Goal: Book appointment/travel/reservation

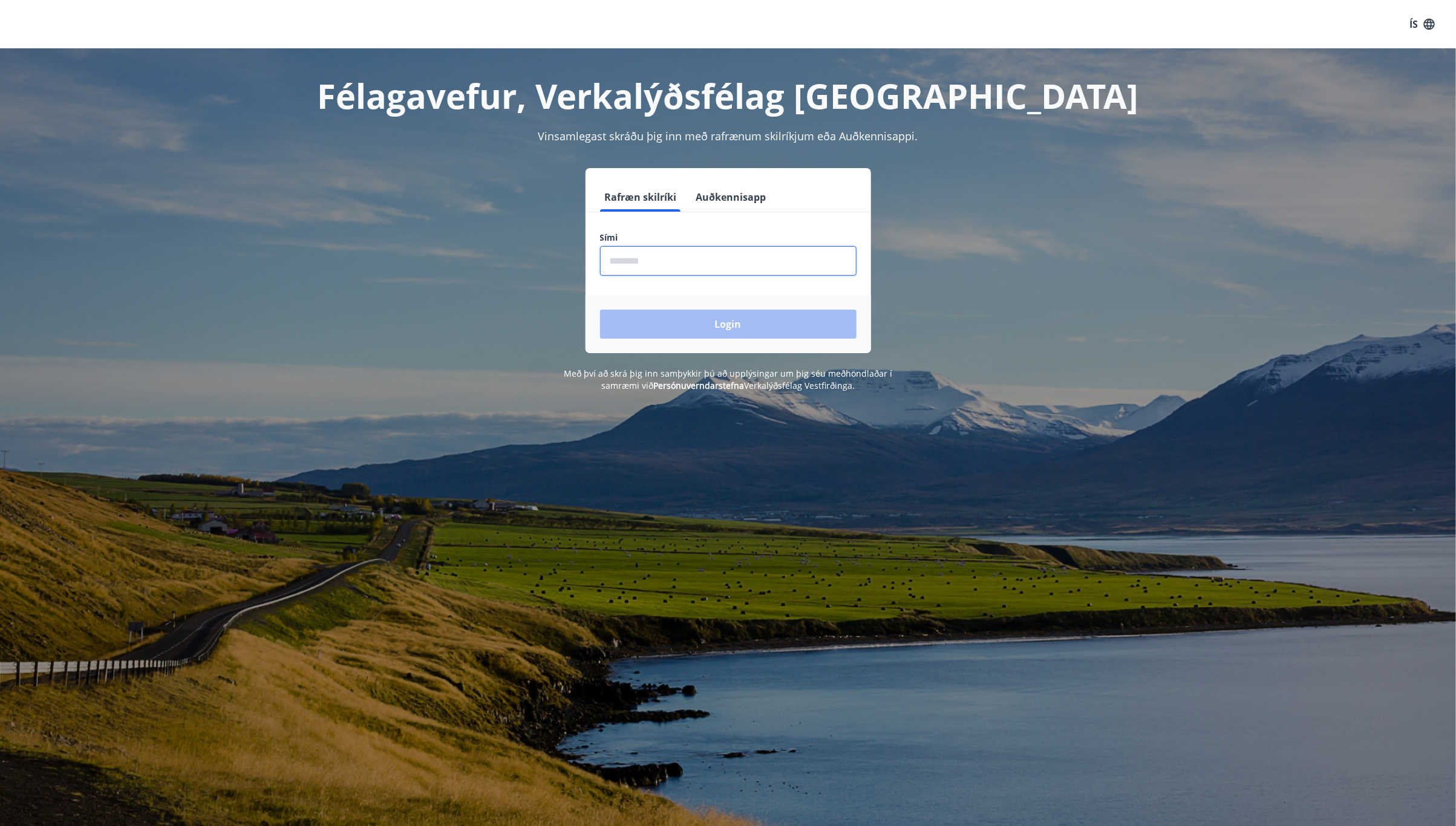
click at [688, 265] on input "phone" at bounding box center [728, 261] width 257 height 30
type input "********"
click at [771, 325] on button "Login" at bounding box center [728, 324] width 257 height 29
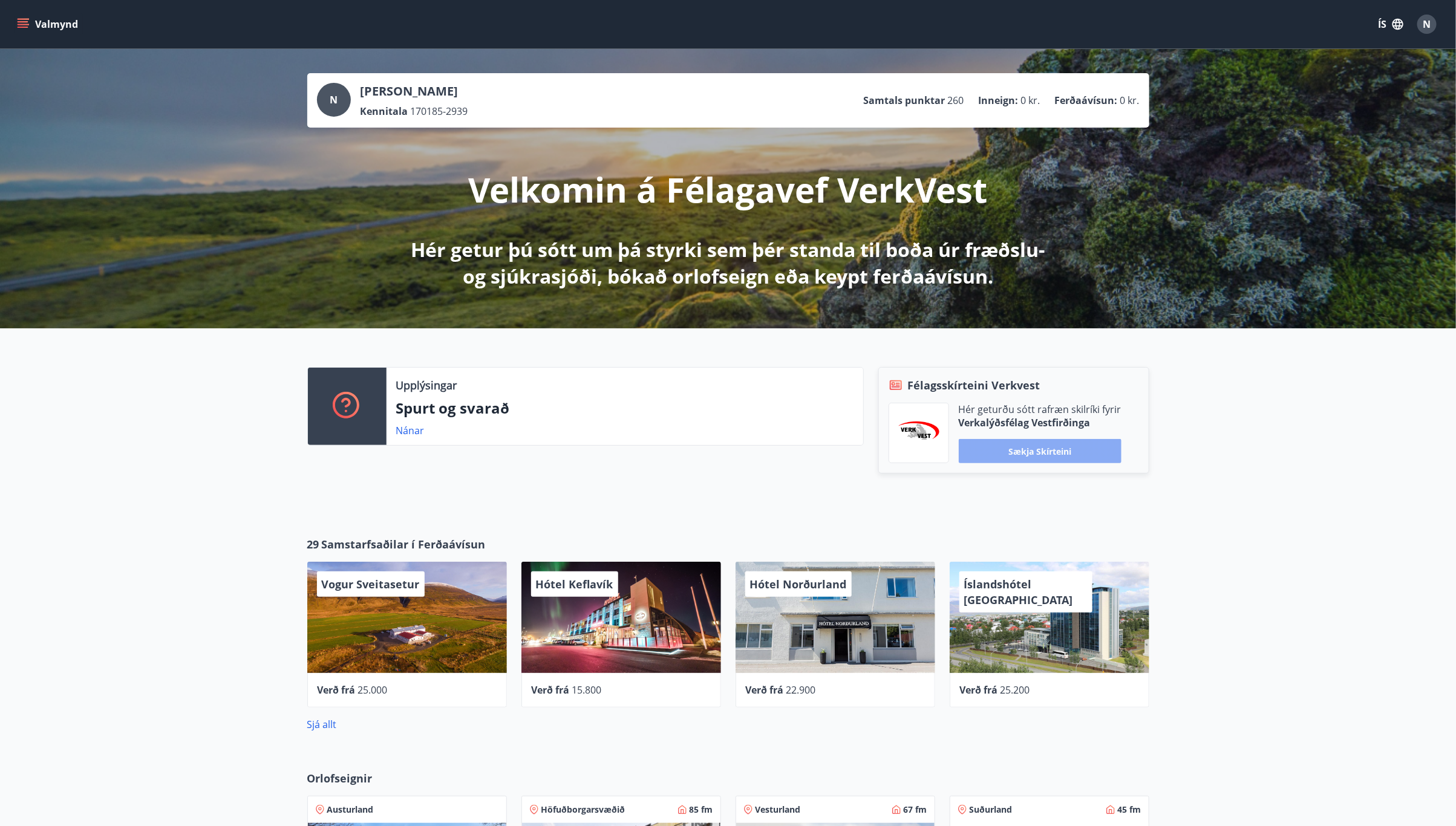
click at [1043, 450] on button "Sækja skírteini" at bounding box center [1039, 451] width 163 height 24
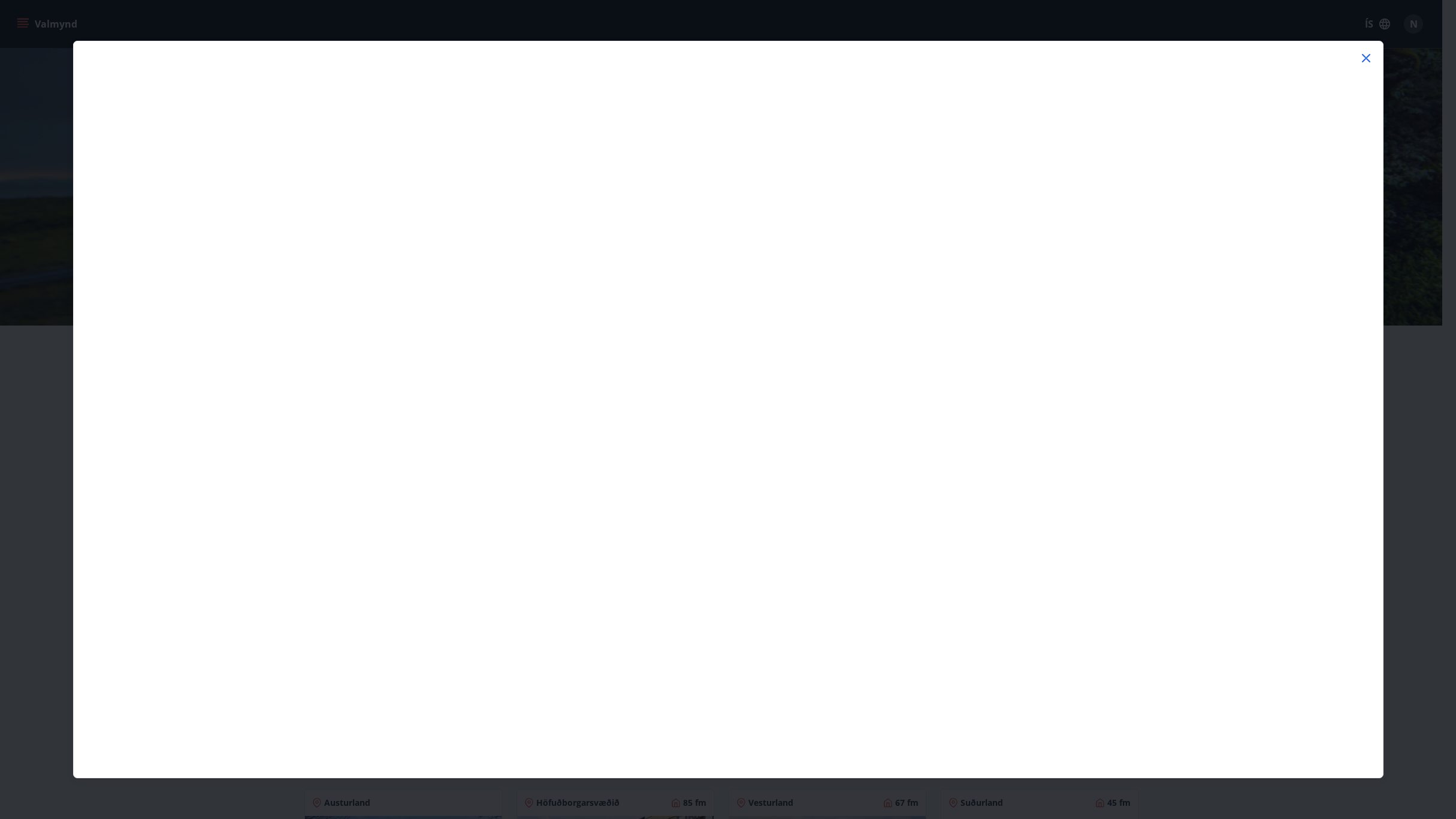
click at [1361, 63] on icon at bounding box center [1366, 58] width 14 height 14
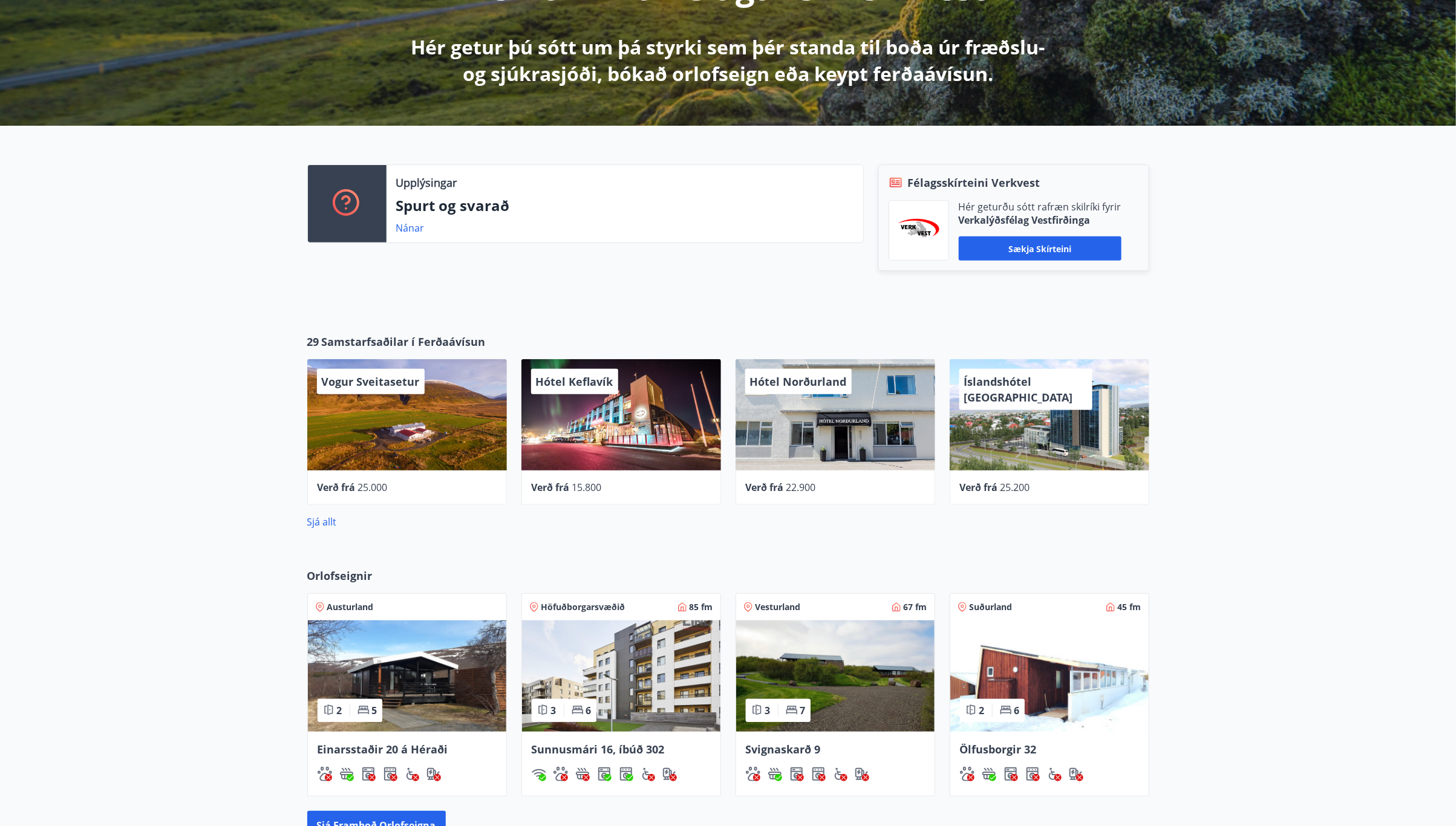
scroll to position [588, 0]
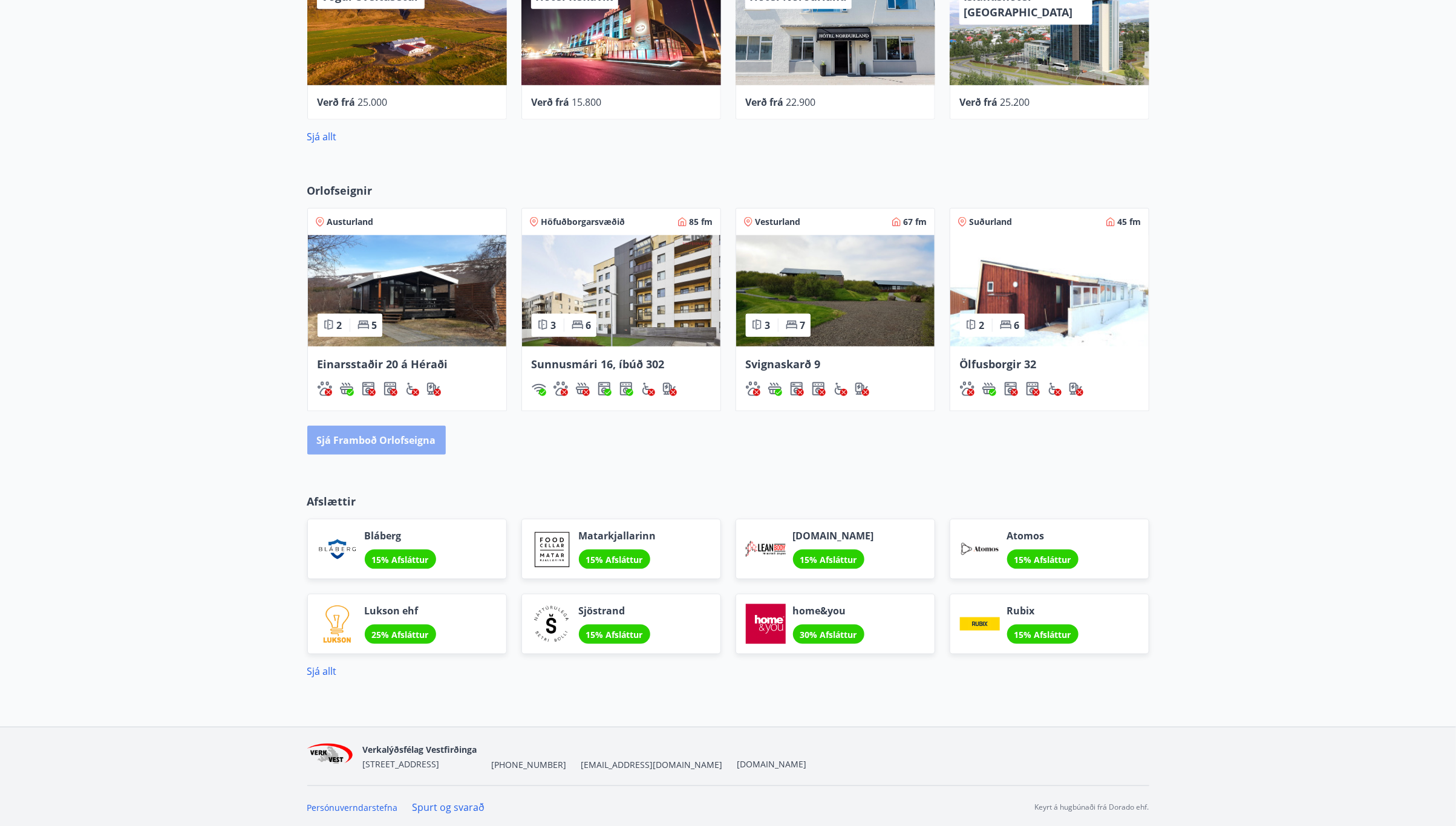
click at [383, 440] on button "Sjá framboð orlofseigna" at bounding box center [376, 440] width 138 height 29
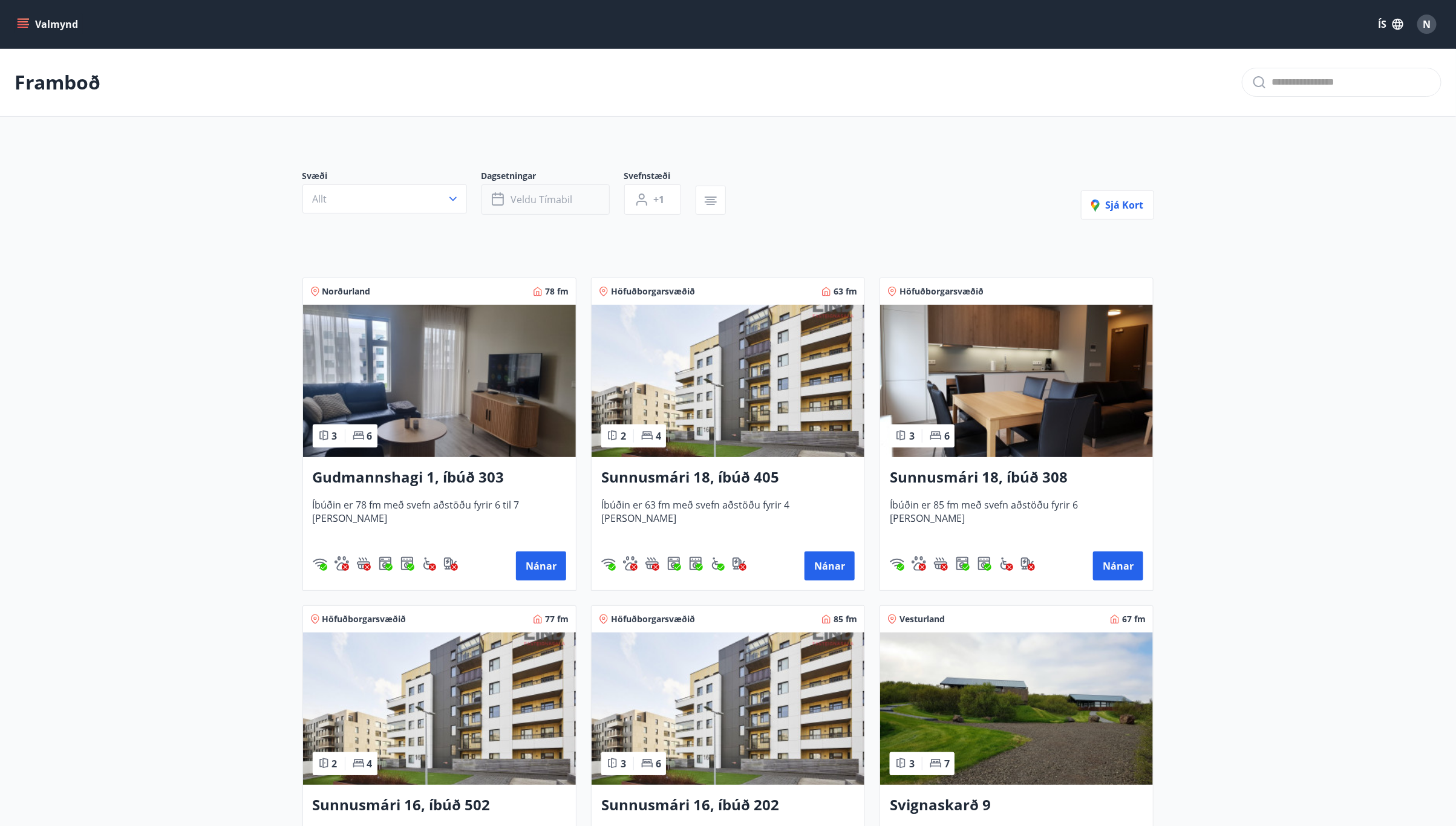
click at [553, 196] on span "Veldu tímabil" at bounding box center [542, 199] width 62 height 14
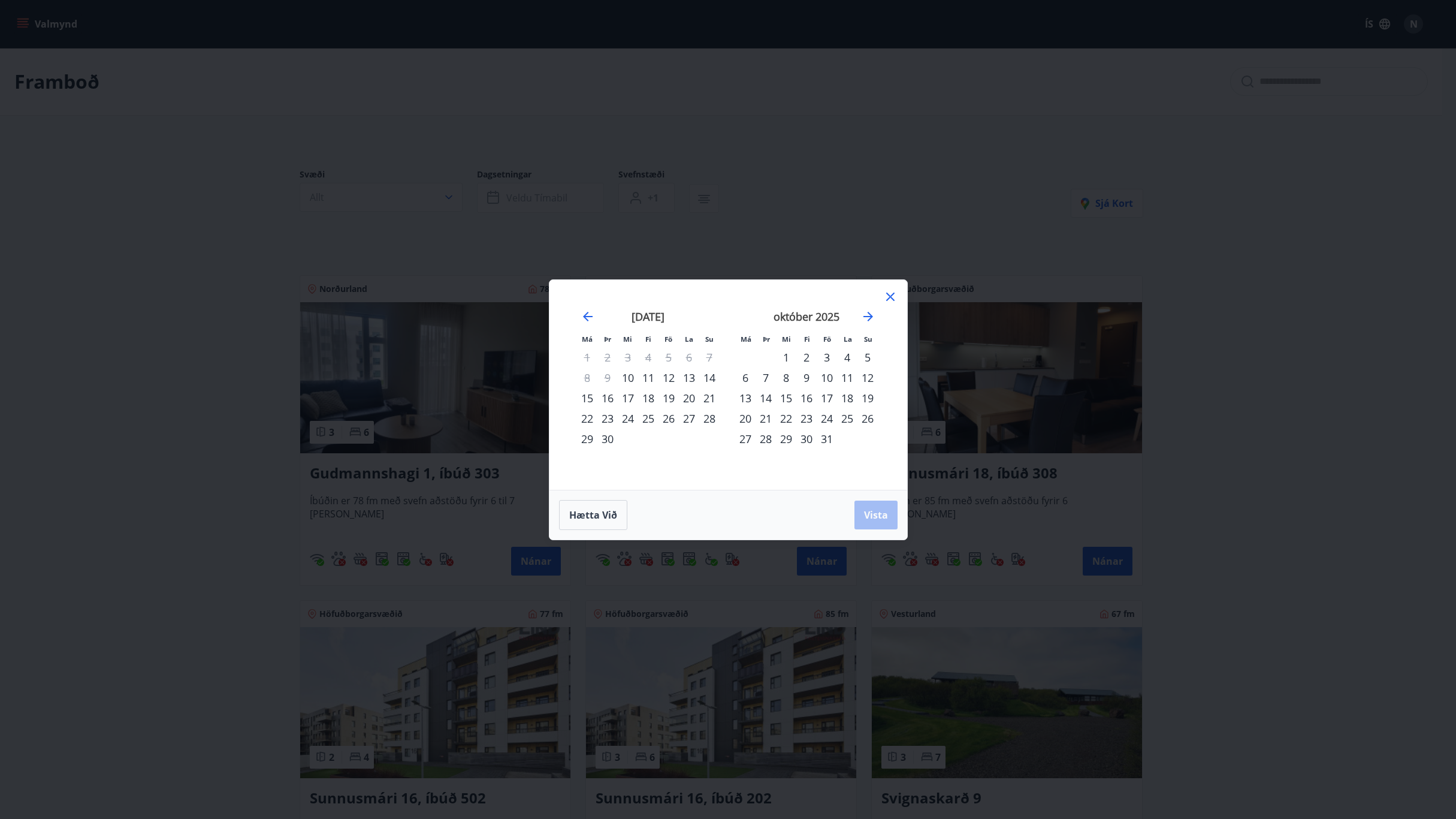
click at [440, 200] on div "Má Þr Mi Fi Fö La Su Má Þr Mi Fi Fö La Su [DATE] 1 2 3 4 5 6 7 8 9 10 11 12 13 …" at bounding box center [728, 410] width 1456 height 819
click at [245, 302] on div "Má Þr Mi Fi Fö La Su Má Þr Mi Fi Fö La Su [DATE] 1 2 3 4 5 6 7 8 9 10 11 12 13 …" at bounding box center [728, 410] width 1456 height 819
click at [605, 511] on span "Hætta við" at bounding box center [593, 515] width 48 height 13
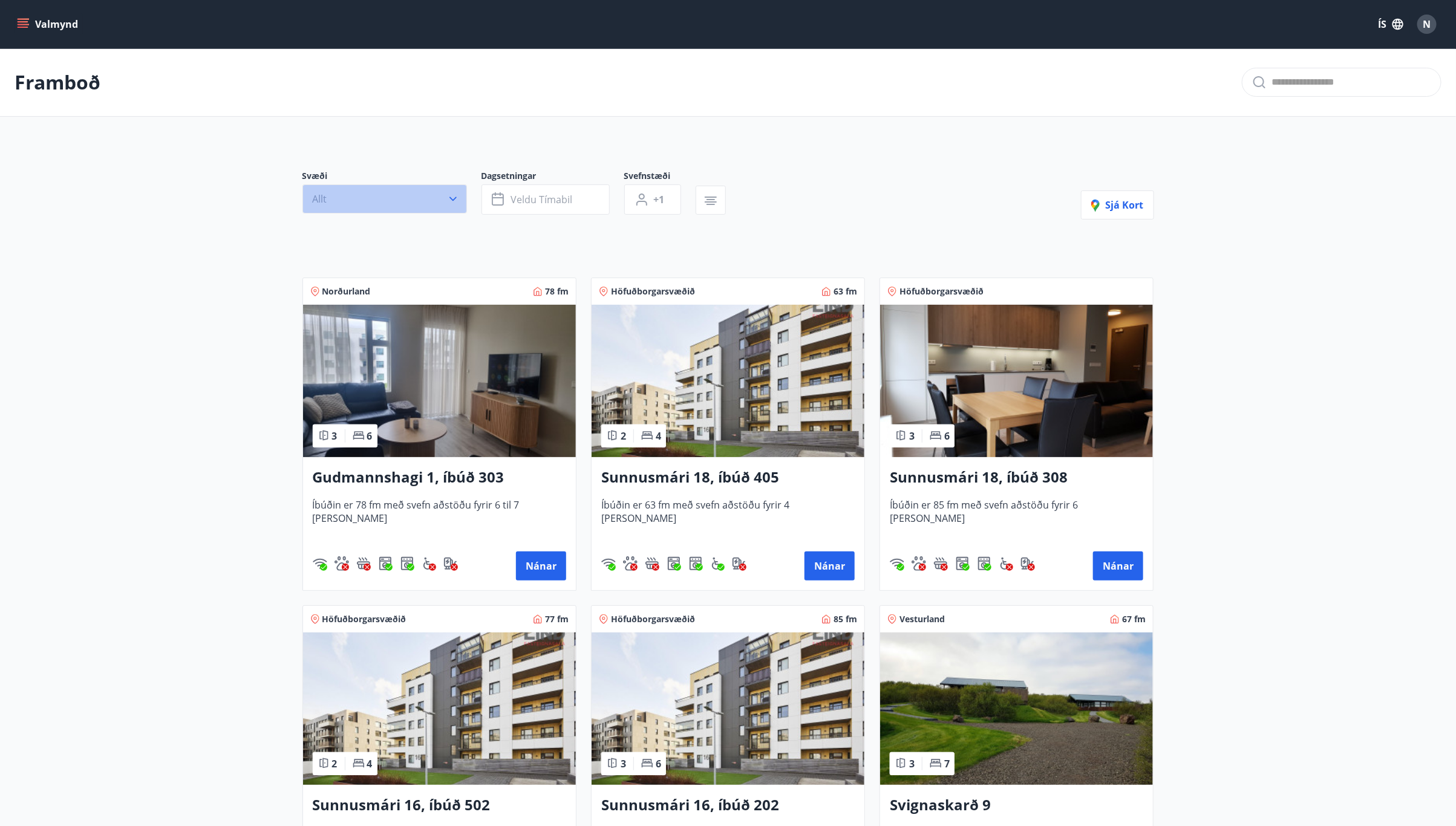
click at [370, 197] on button "Allt" at bounding box center [385, 199] width 165 height 29
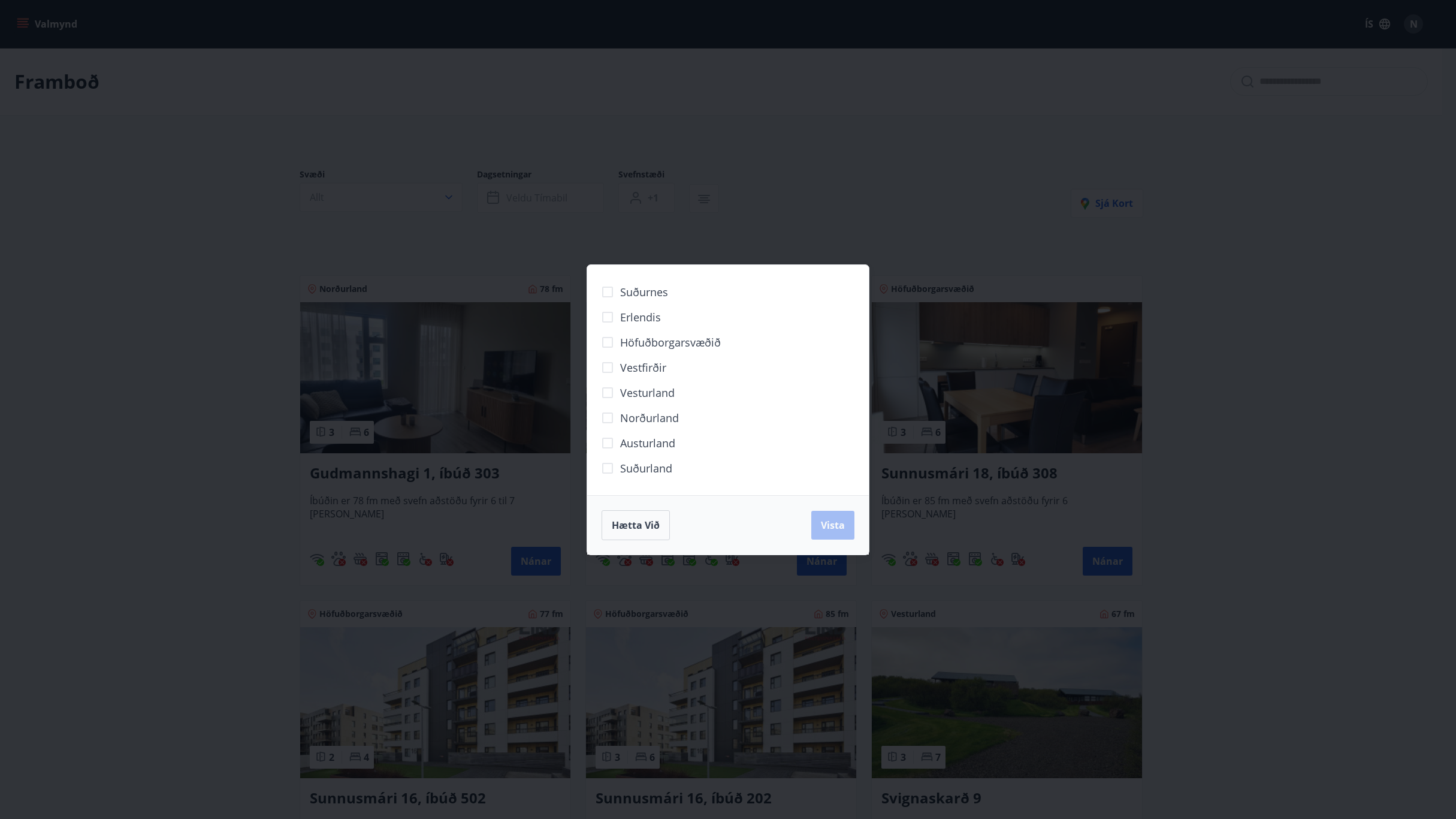
click at [653, 338] on span "Höfuðborgarsvæðið" at bounding box center [670, 342] width 100 height 16
click at [838, 530] on span "Vista" at bounding box center [833, 526] width 24 height 13
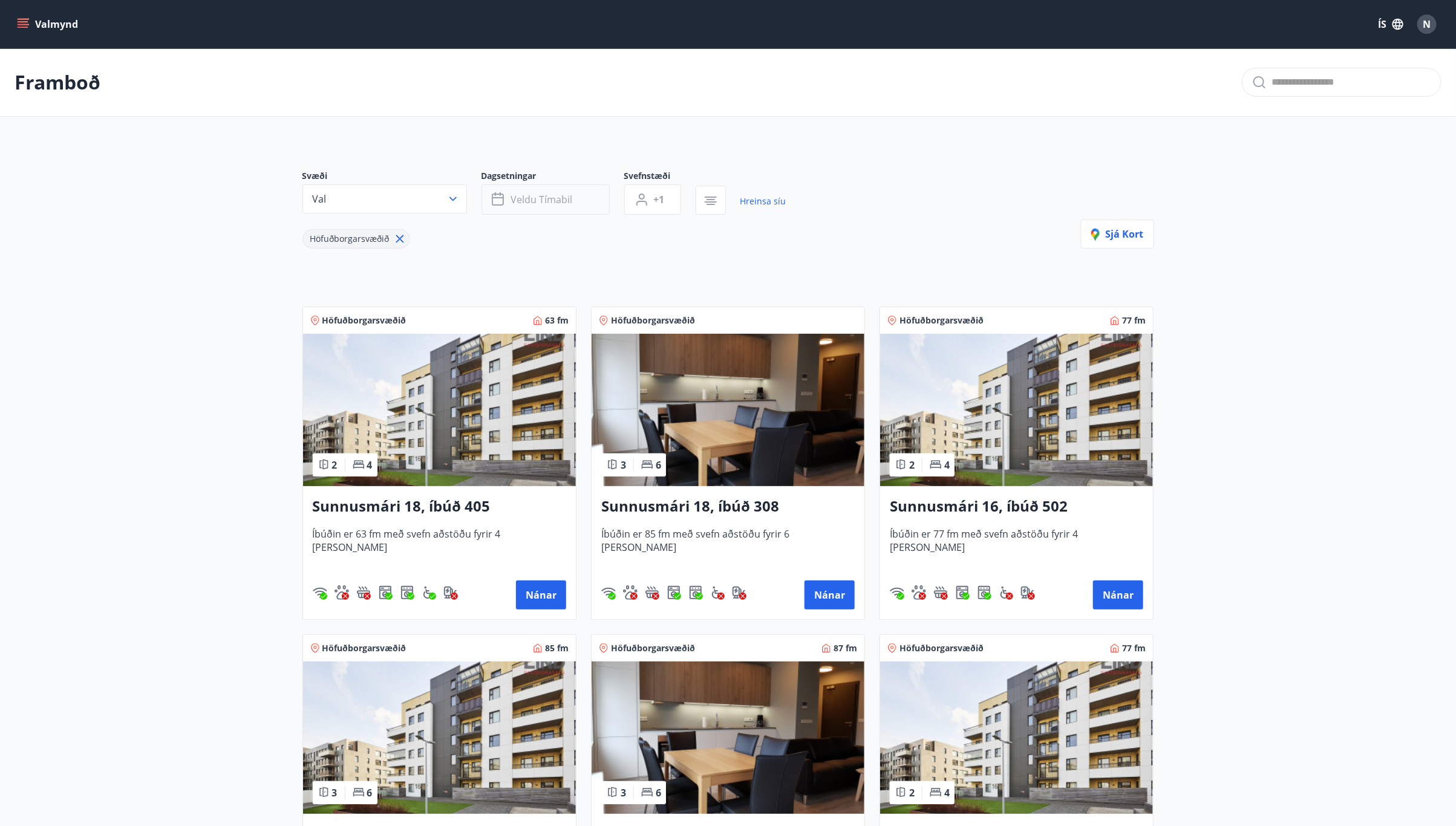
click at [571, 201] on span "Veldu tímabil" at bounding box center [542, 199] width 62 height 14
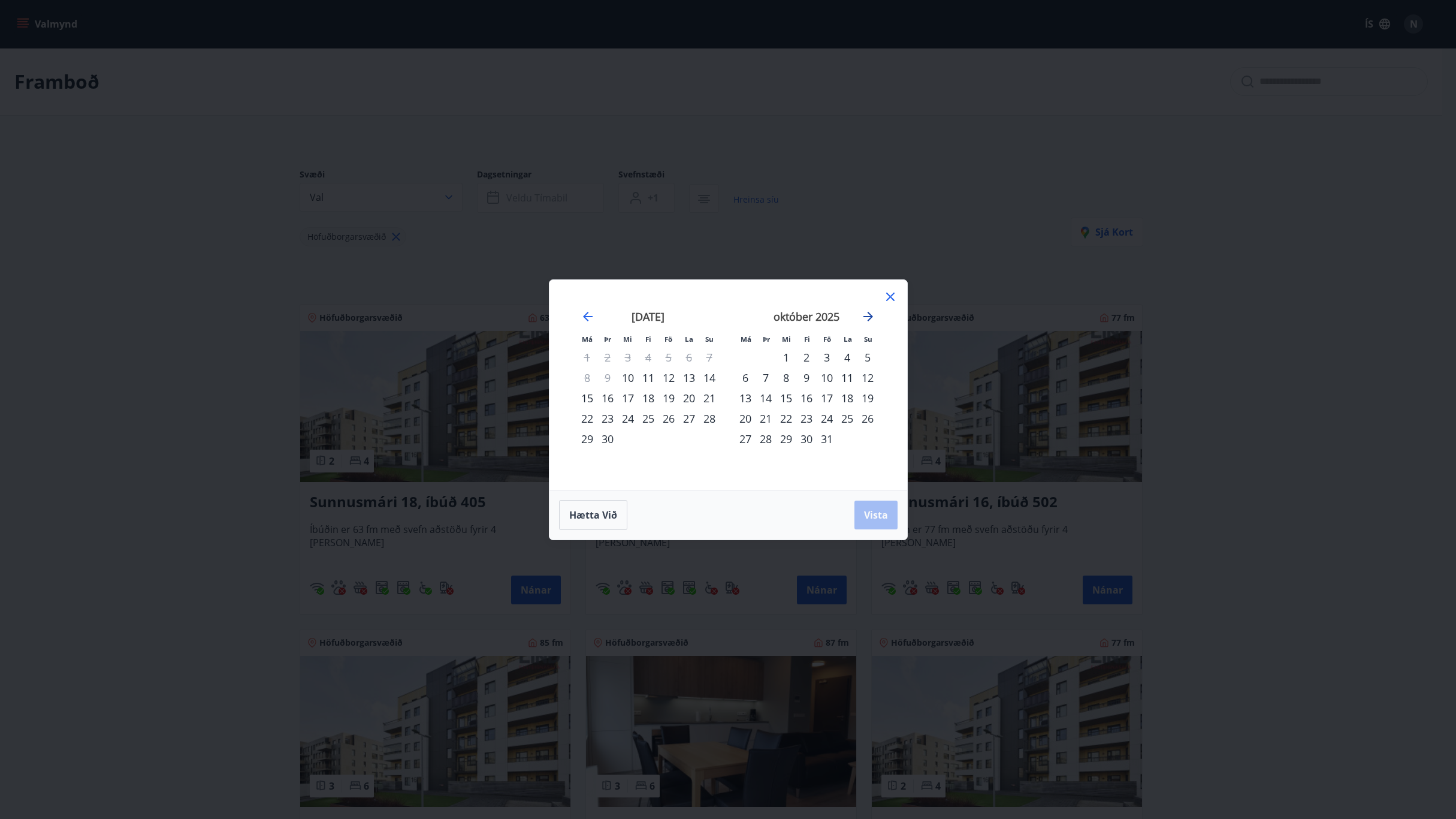
click at [872, 312] on icon "Move forward to switch to the next month." at bounding box center [868, 316] width 14 height 14
click at [823, 418] on div "21" at bounding box center [827, 418] width 20 height 20
click at [749, 439] on div "24" at bounding box center [745, 439] width 20 height 20
click at [871, 510] on span "Vista" at bounding box center [876, 515] width 24 height 13
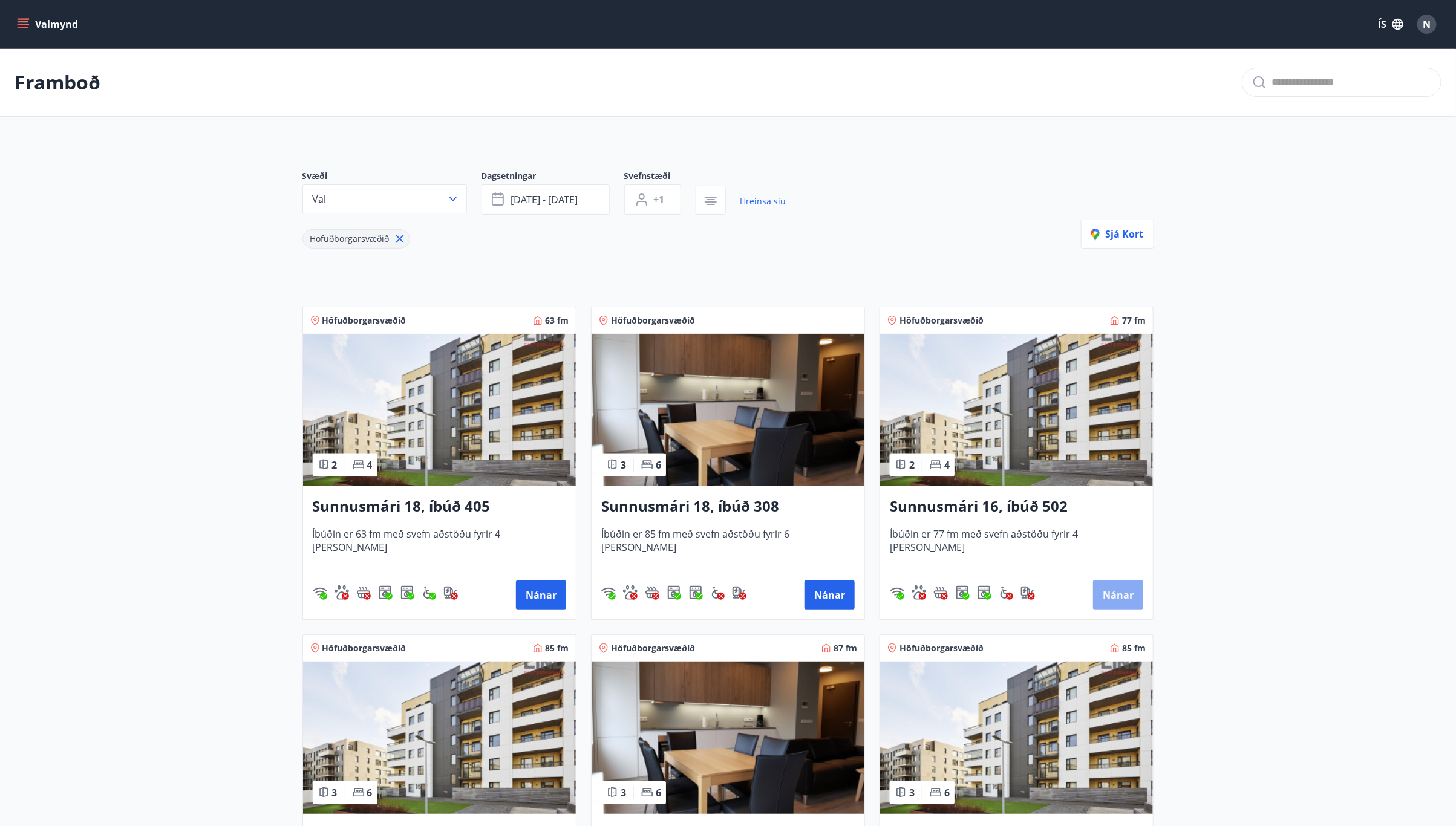
click at [1116, 591] on button "Nánar" at bounding box center [1118, 595] width 50 height 29
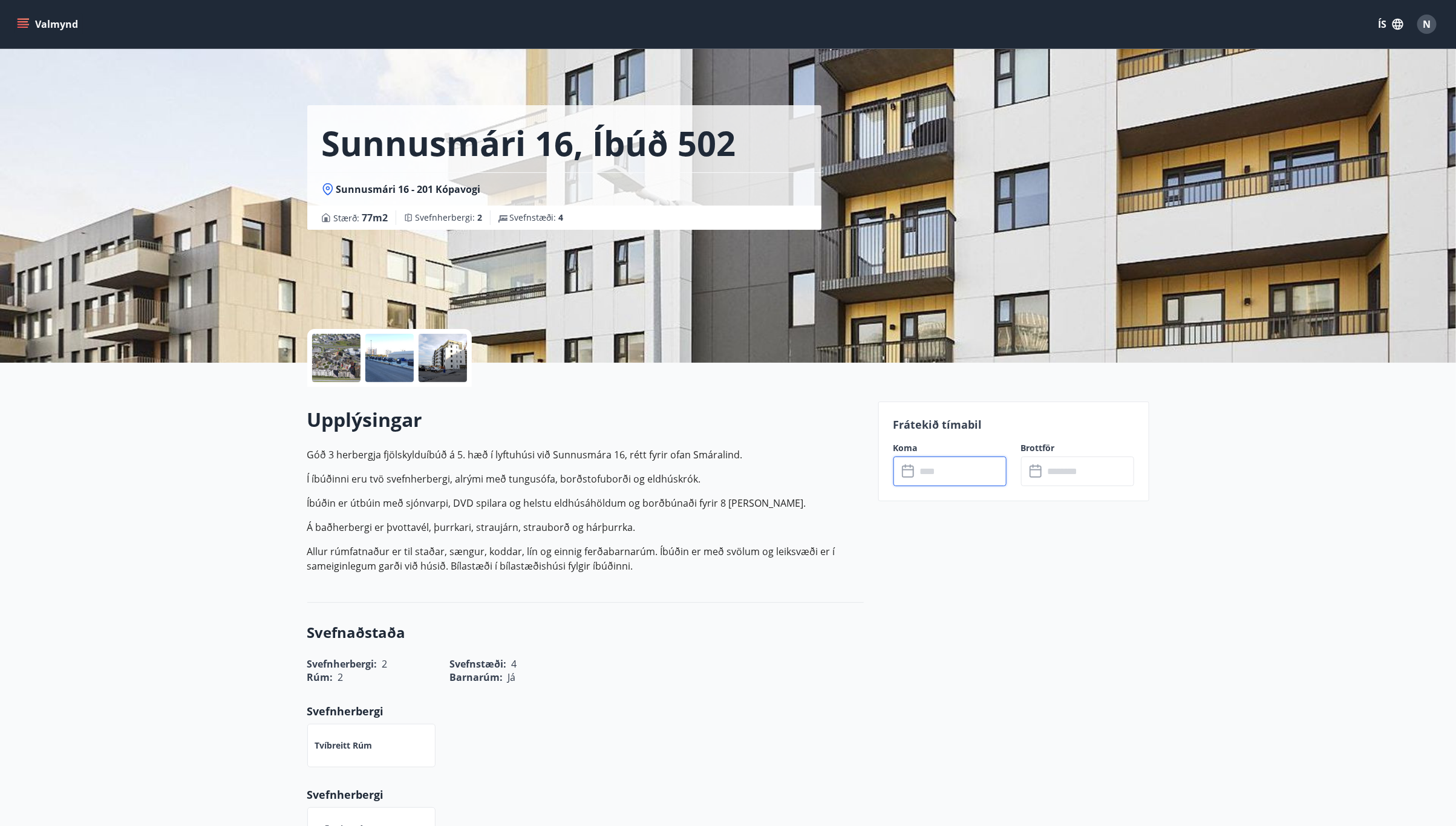
click at [953, 476] on input "text" at bounding box center [961, 472] width 90 height 30
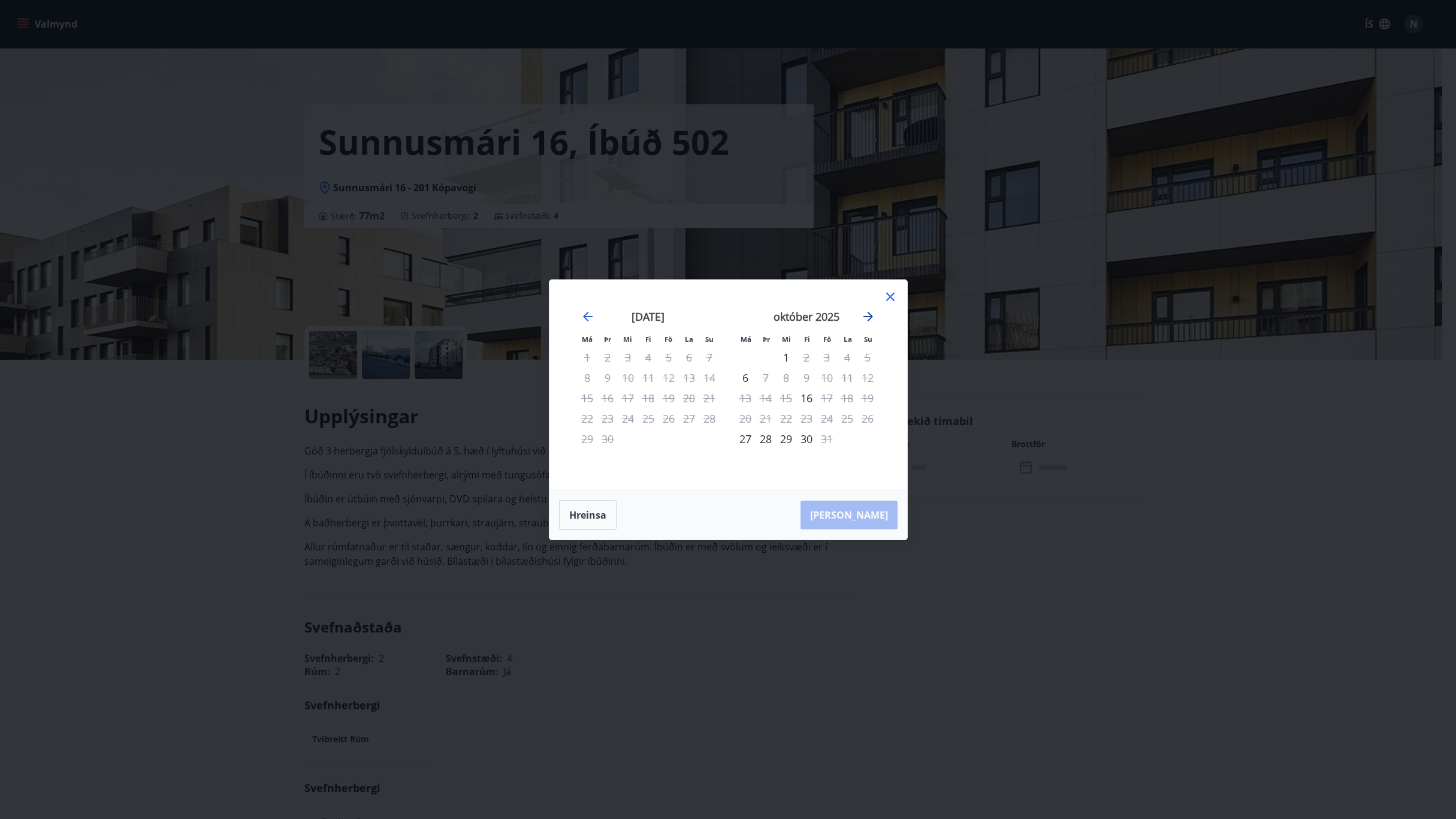
click at [873, 321] on icon "Move forward to switch to the next month." at bounding box center [868, 316] width 14 height 14
click at [828, 419] on div "21" at bounding box center [827, 418] width 20 height 20
click at [738, 433] on div "24" at bounding box center [745, 439] width 20 height 20
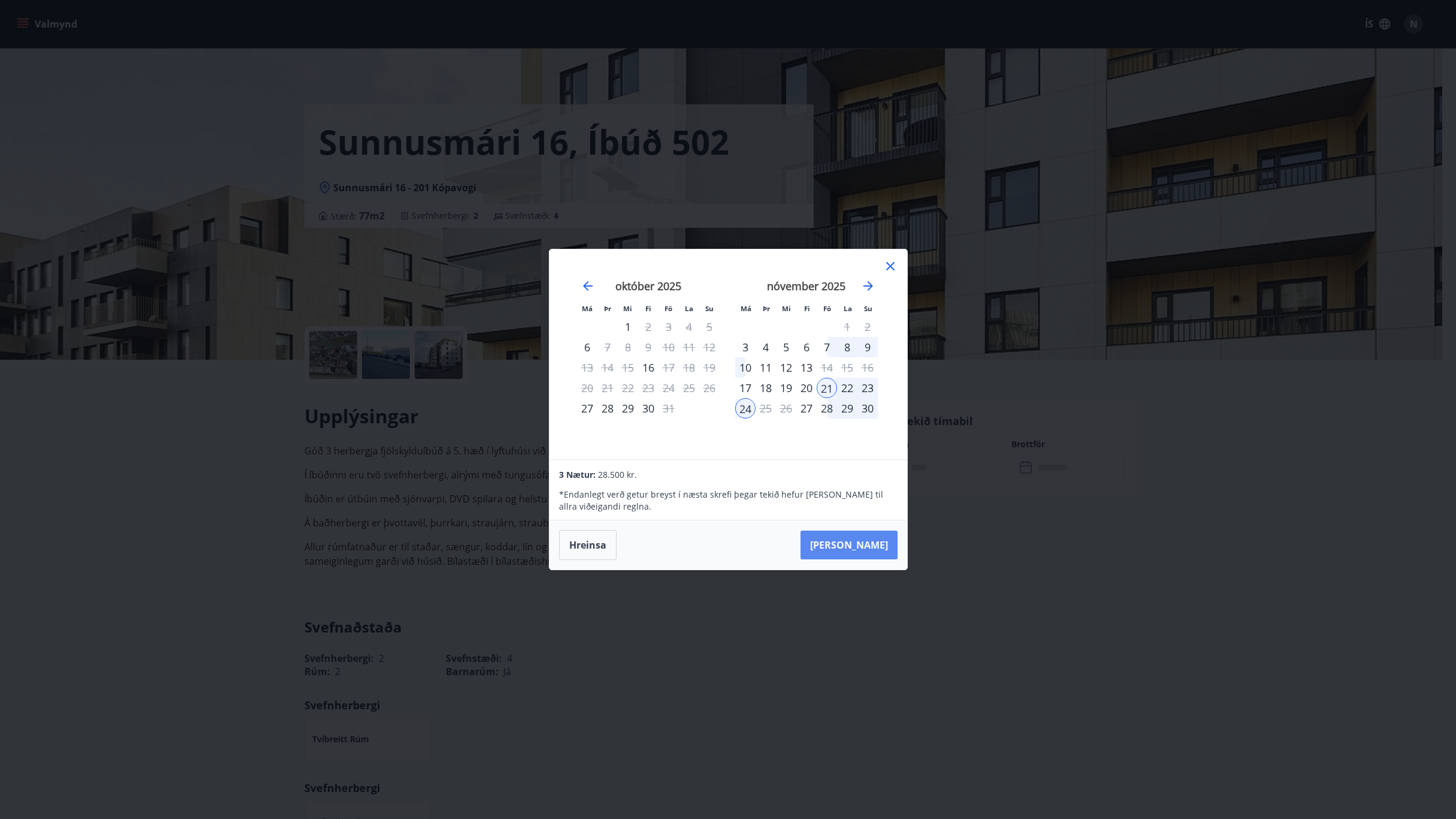
click at [863, 543] on button "[PERSON_NAME]" at bounding box center [849, 544] width 97 height 29
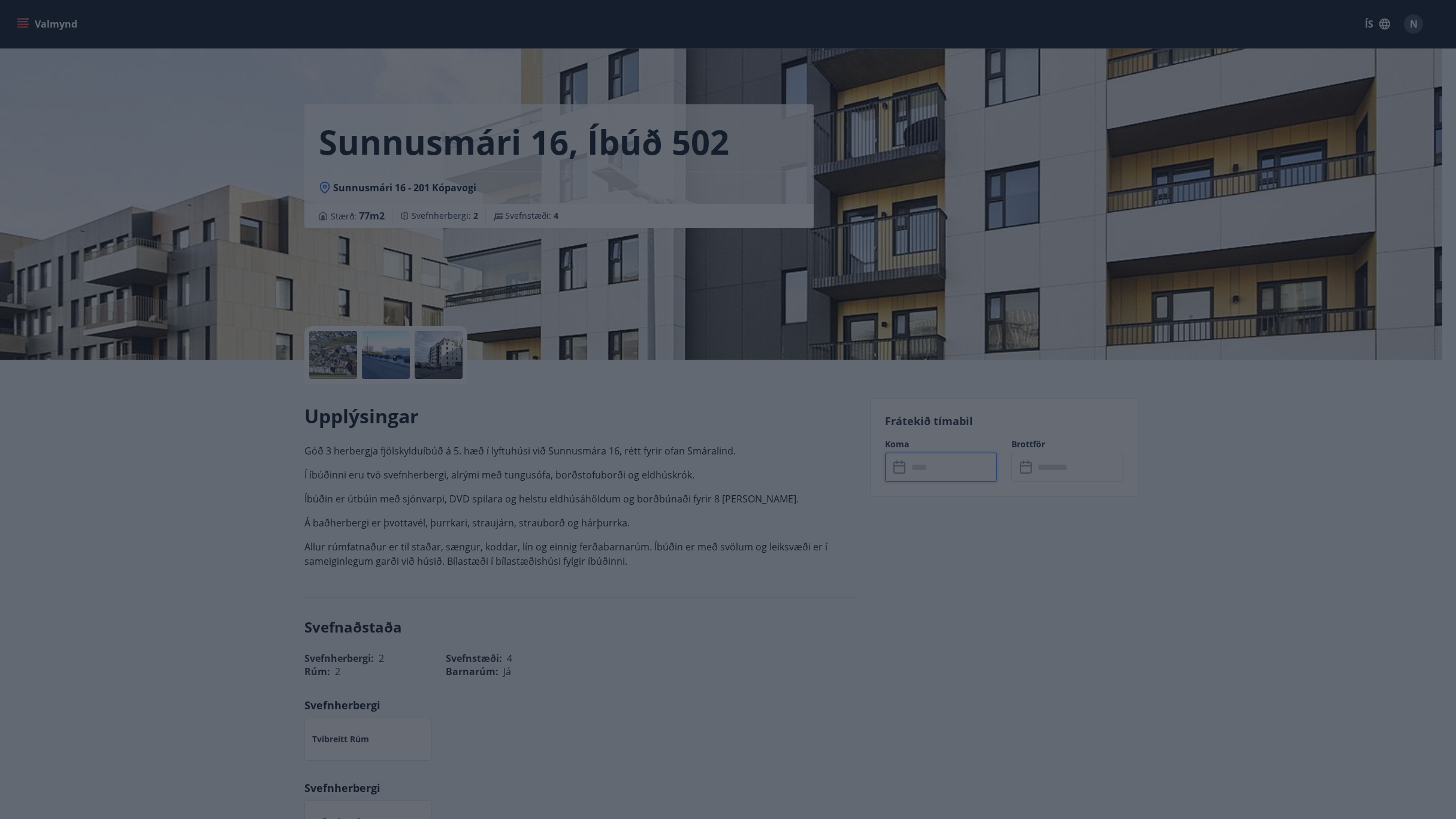
type input "******"
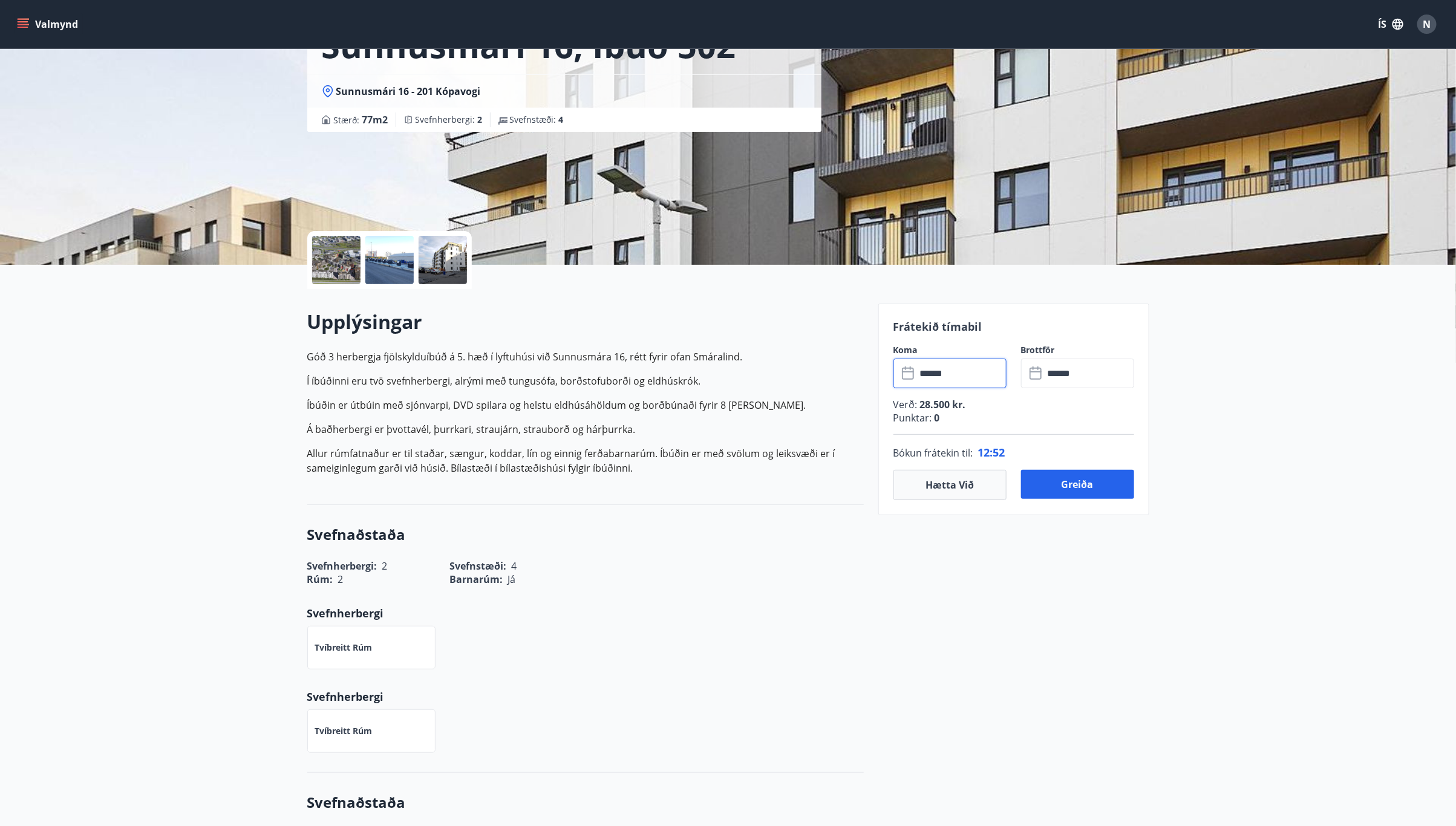
scroll to position [182, 0]
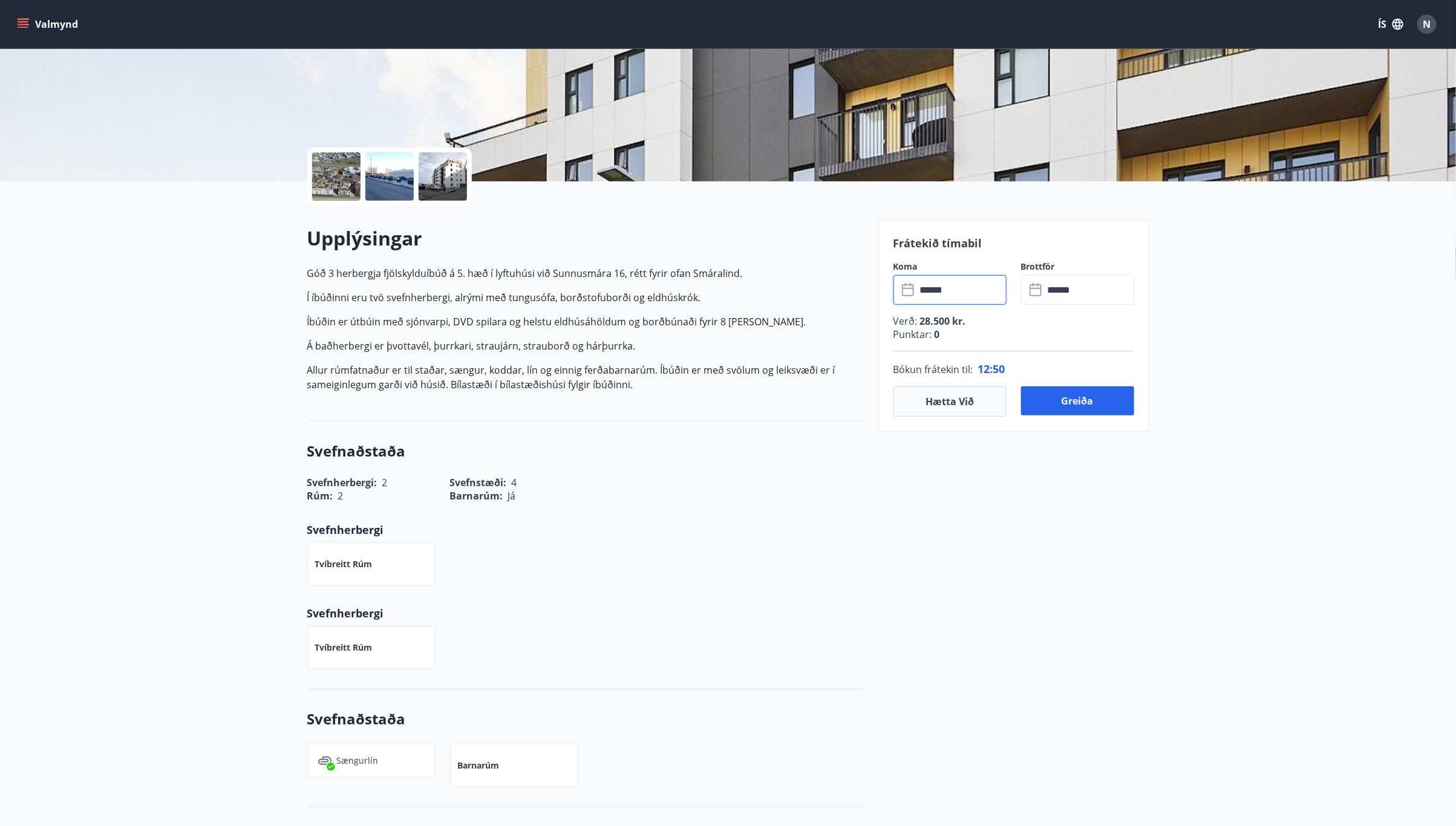
click at [928, 286] on input "******" at bounding box center [961, 290] width 90 height 30
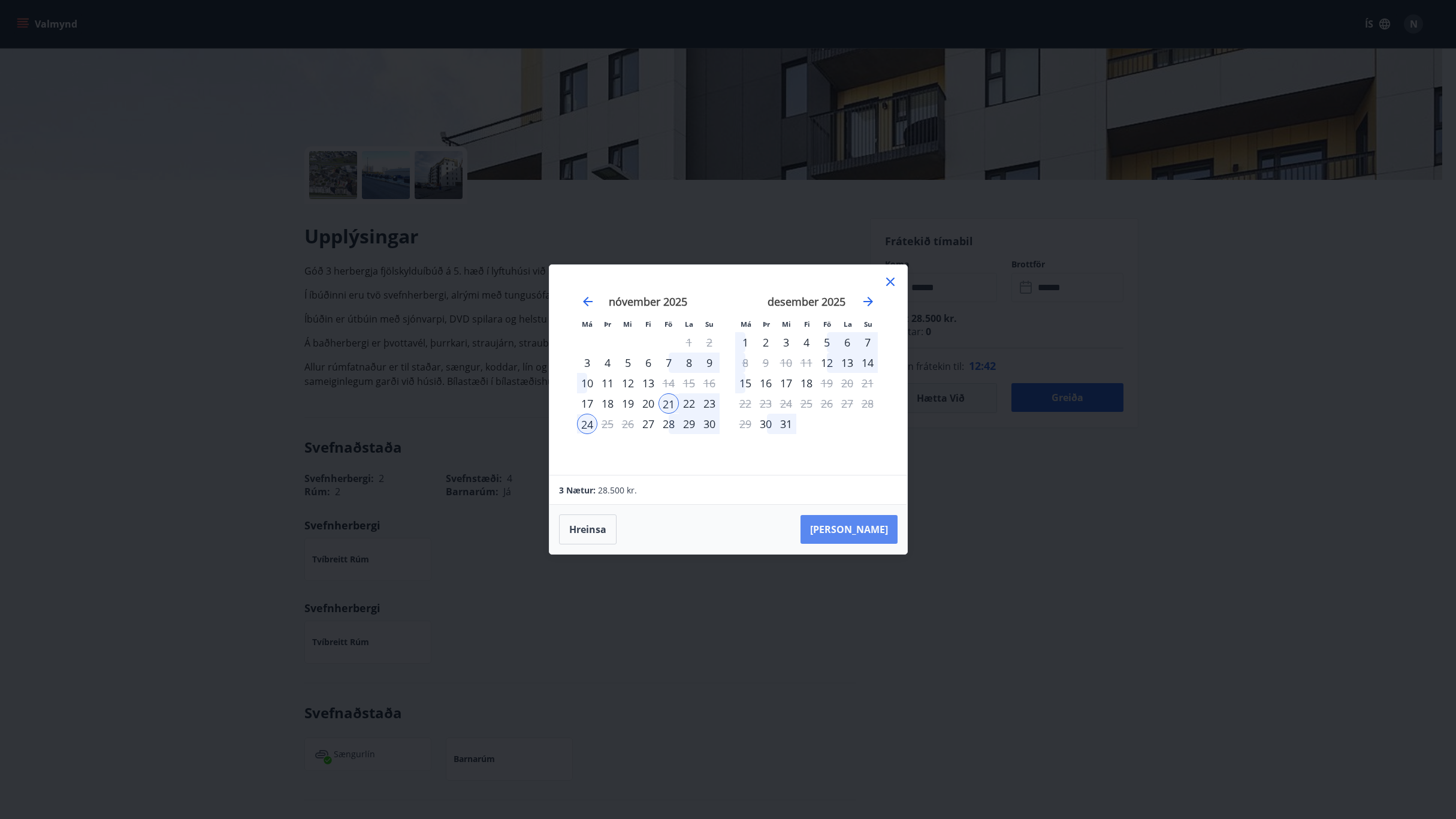
click at [848, 530] on button "[PERSON_NAME]" at bounding box center [849, 529] width 97 height 29
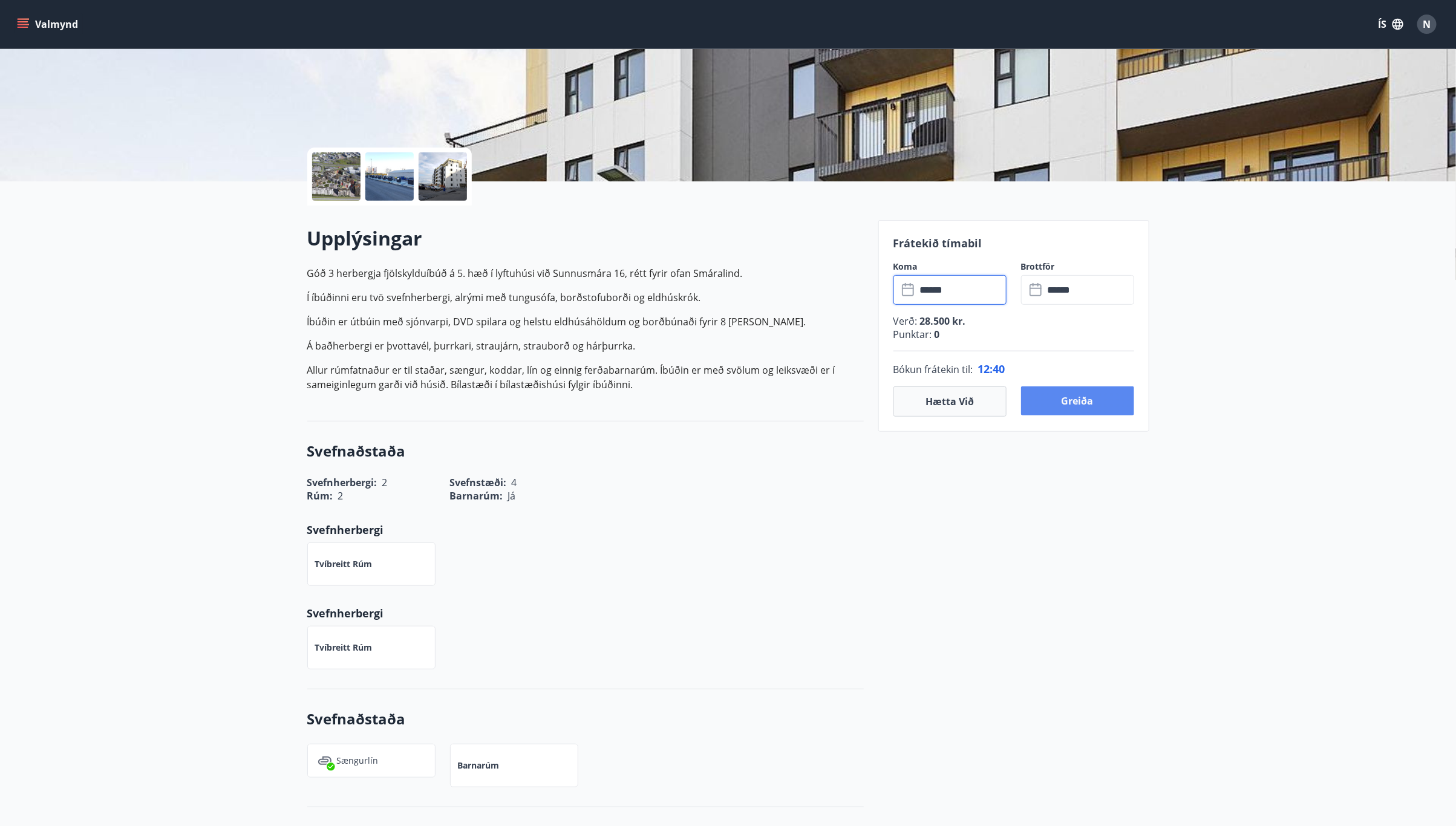
click at [1063, 399] on button "Greiða" at bounding box center [1078, 401] width 113 height 29
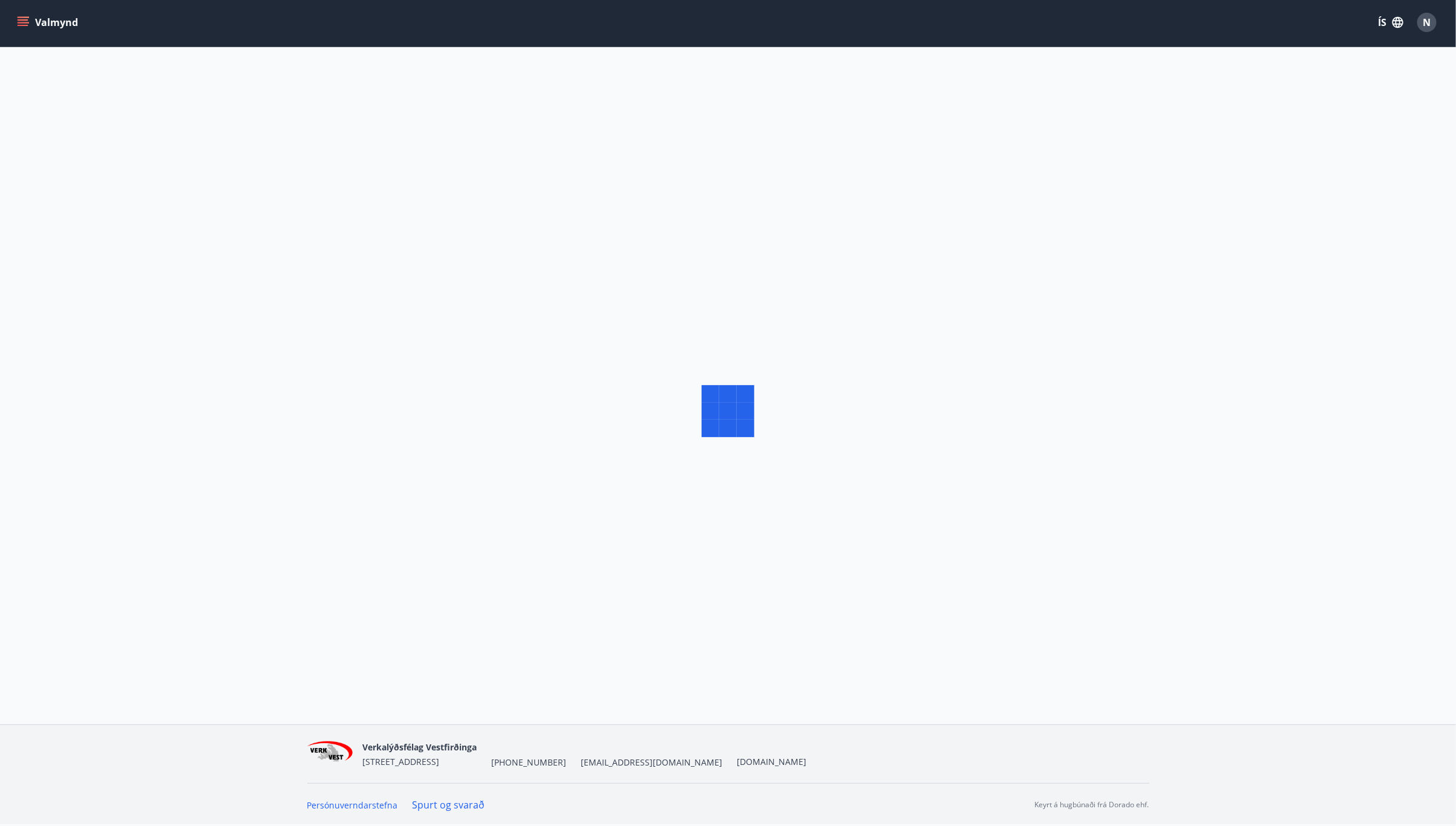
scroll to position [2, 0]
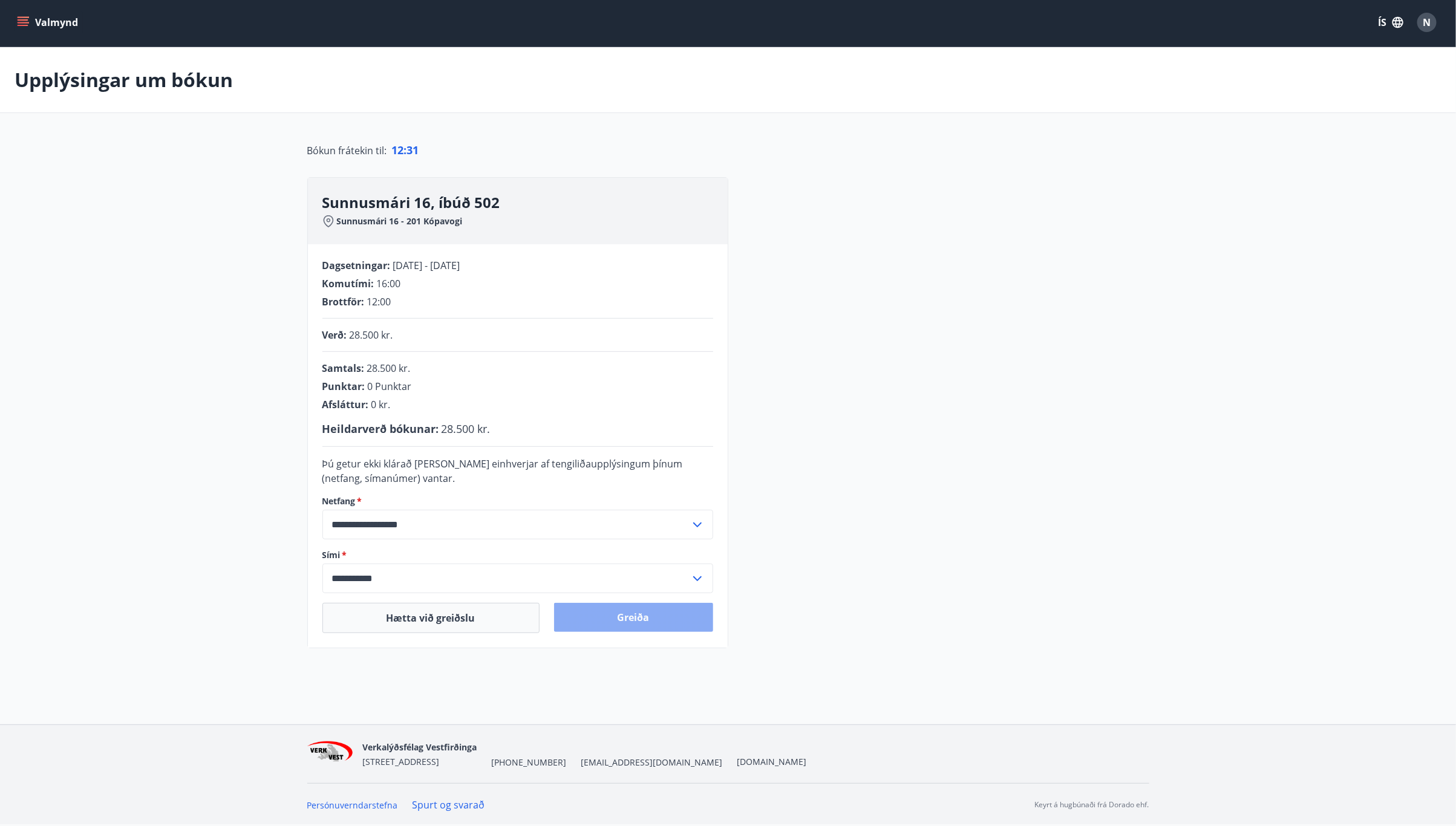
click at [629, 618] on button "Greiða" at bounding box center [634, 617] width 159 height 29
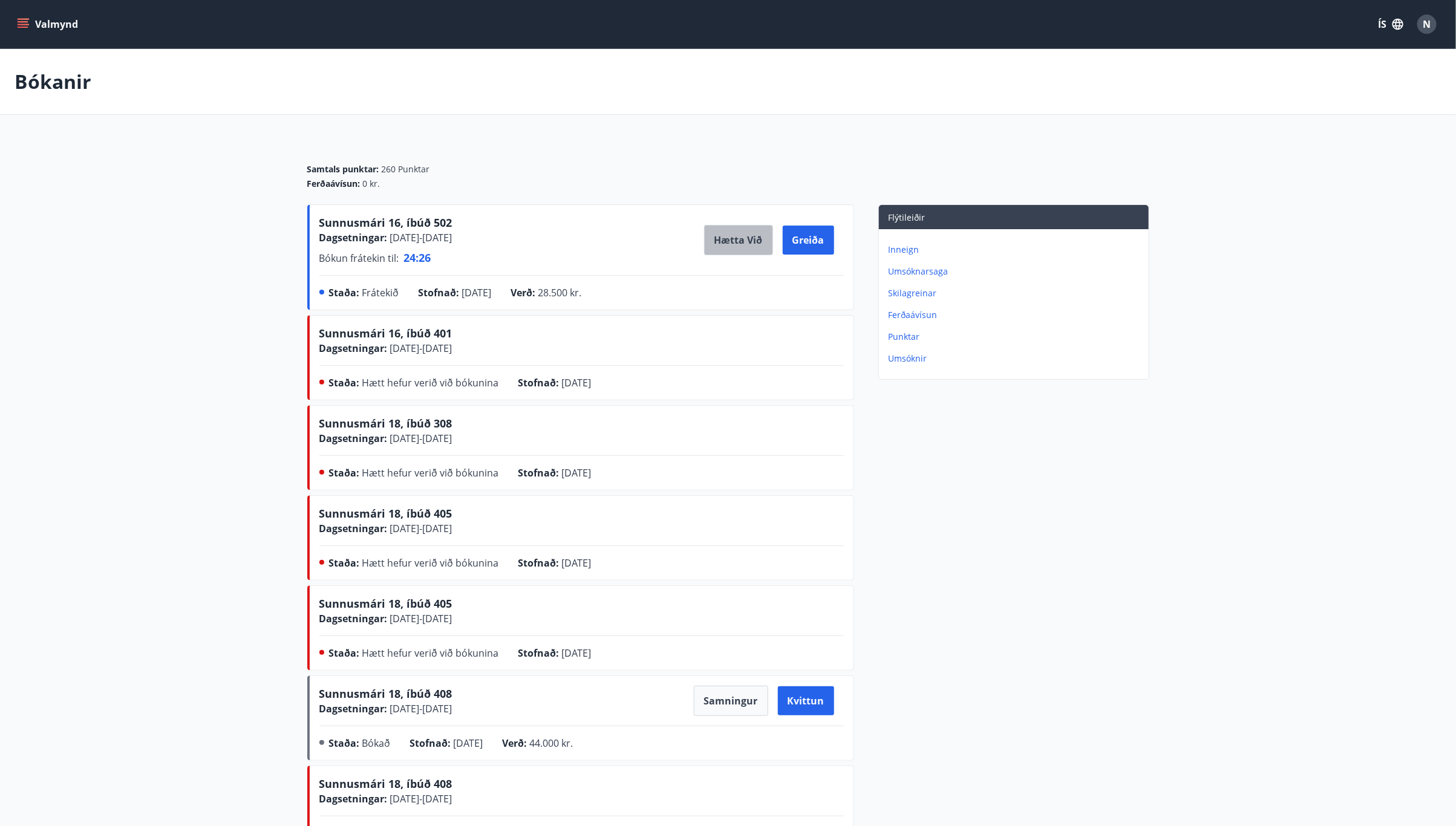
click at [751, 238] on button "Hætta við" at bounding box center [738, 240] width 69 height 30
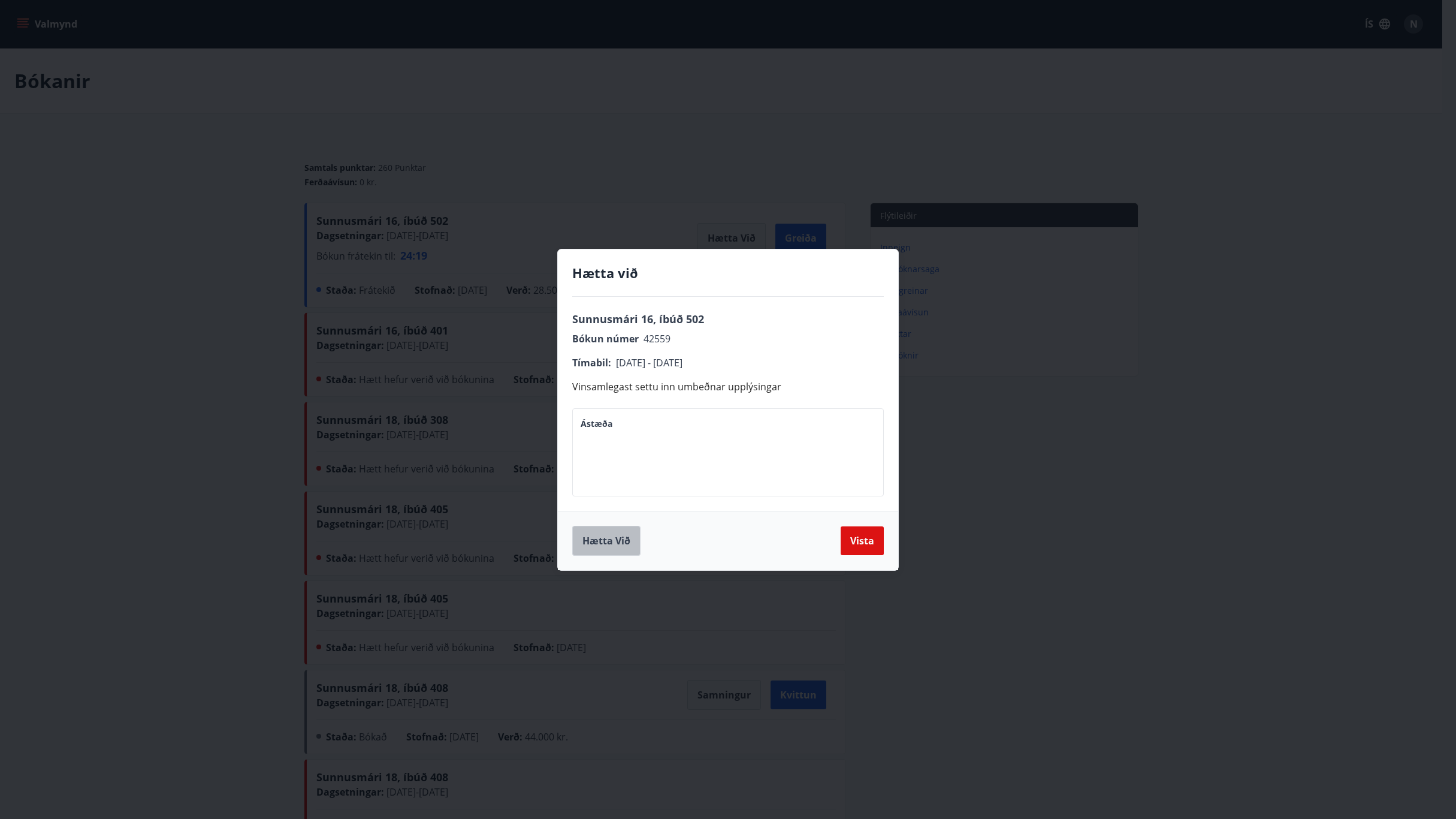
click at [602, 538] on button "Hætta við" at bounding box center [606, 540] width 68 height 30
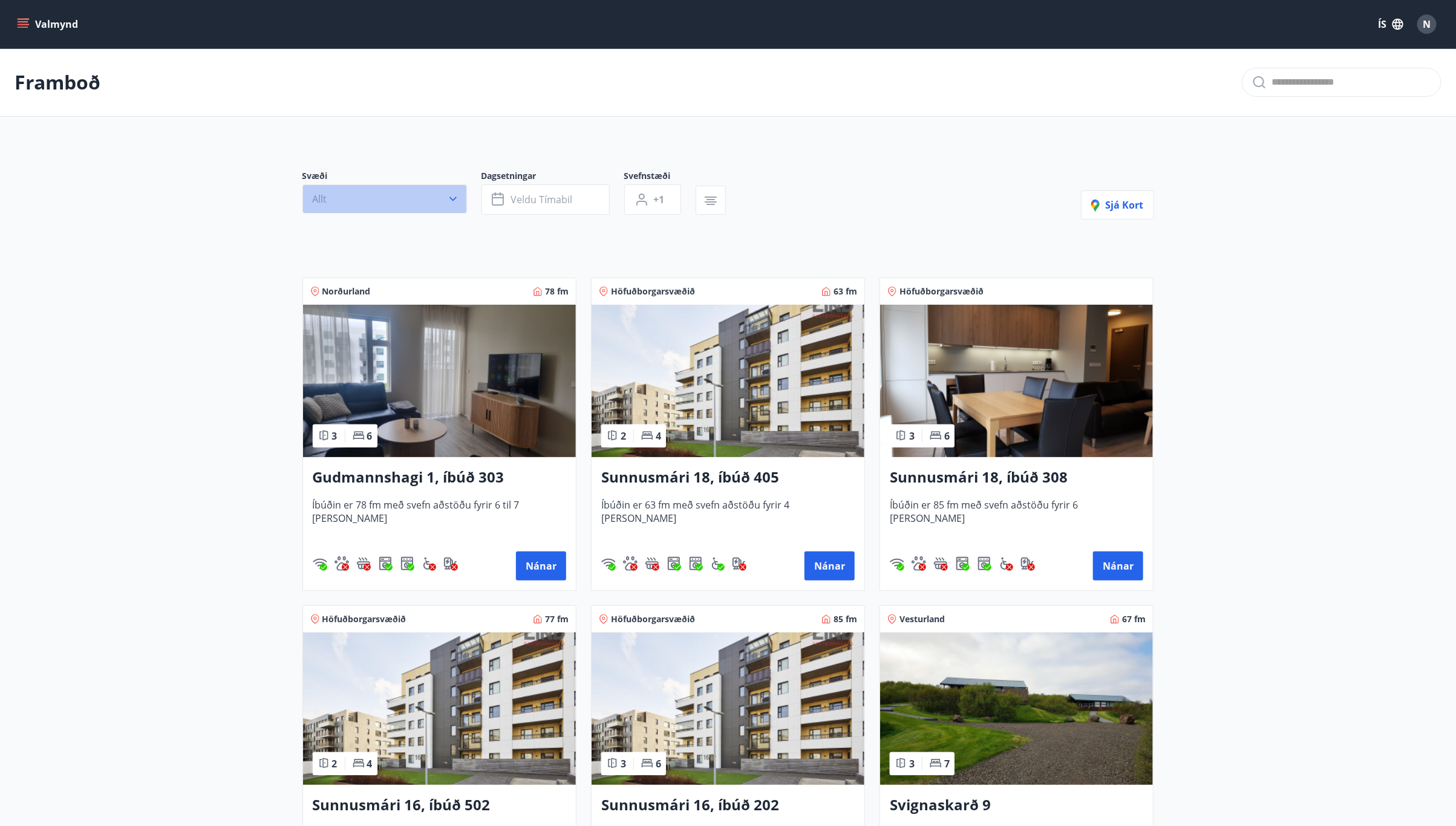
click at [367, 197] on button "Allt" at bounding box center [385, 199] width 165 height 29
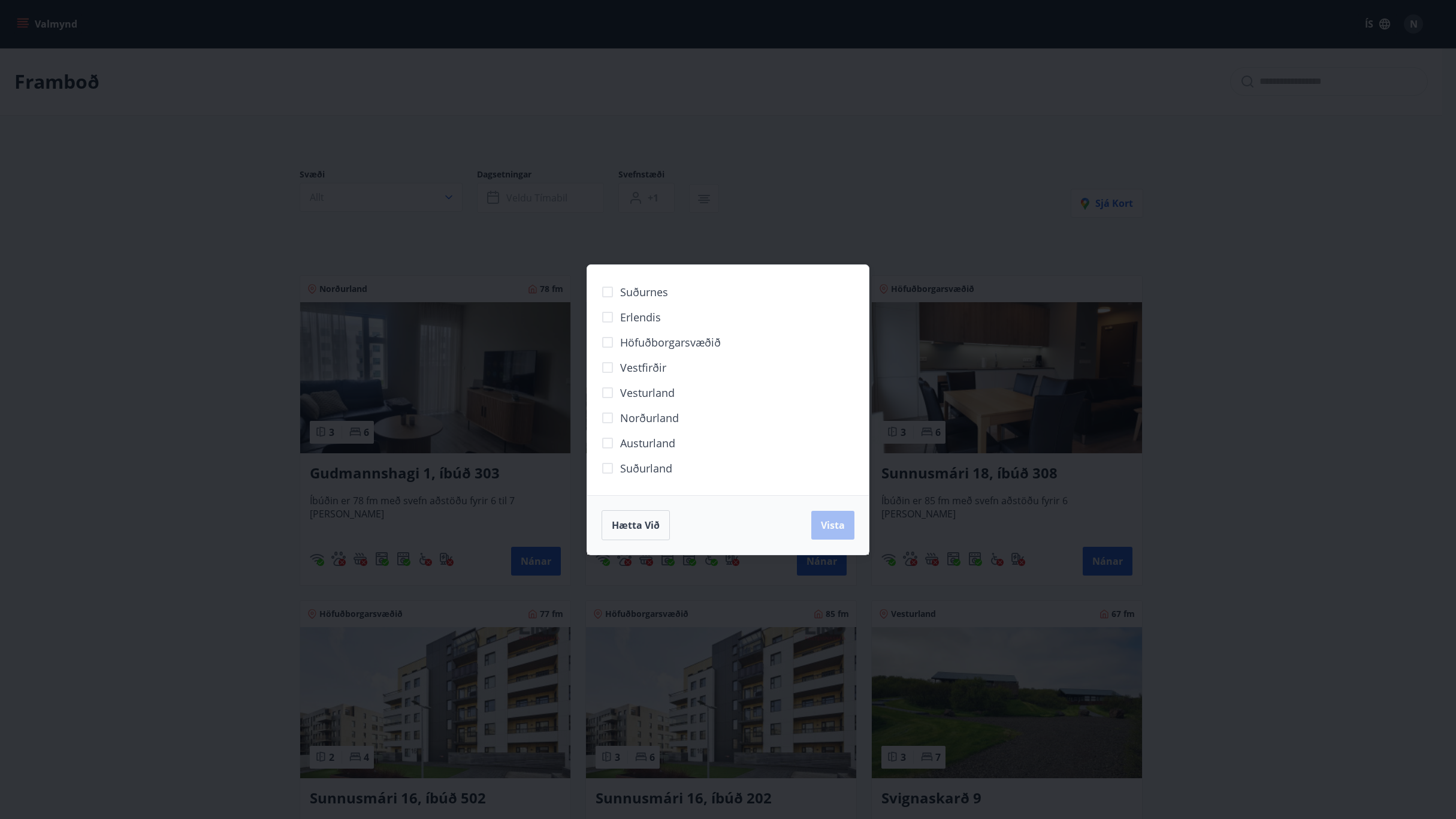
click at [666, 345] on span "Höfuðborgarsvæðið" at bounding box center [670, 342] width 100 height 16
click at [841, 524] on span "Vista" at bounding box center [833, 526] width 24 height 13
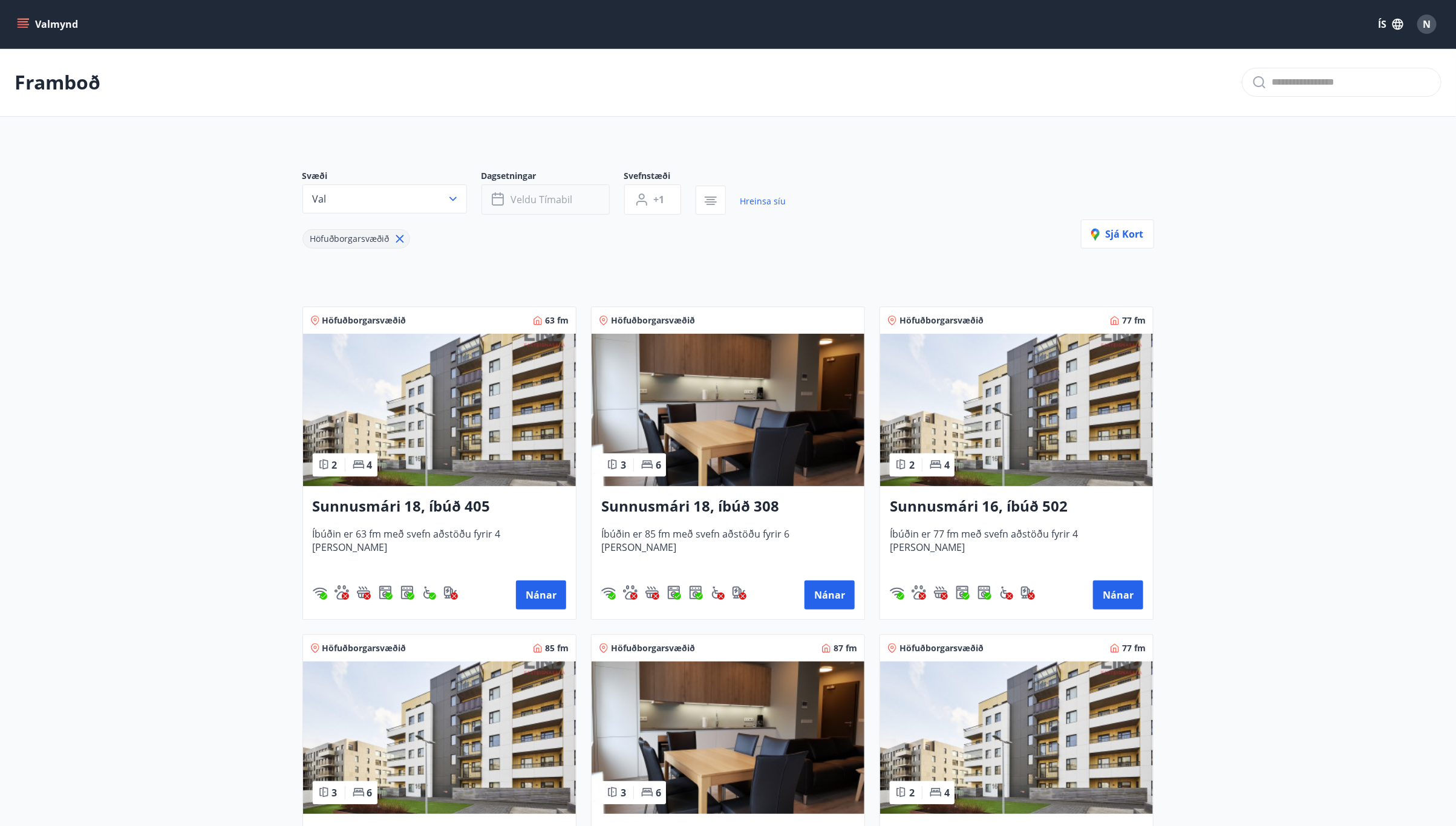
click at [562, 197] on span "Veldu tímabil" at bounding box center [542, 199] width 62 height 14
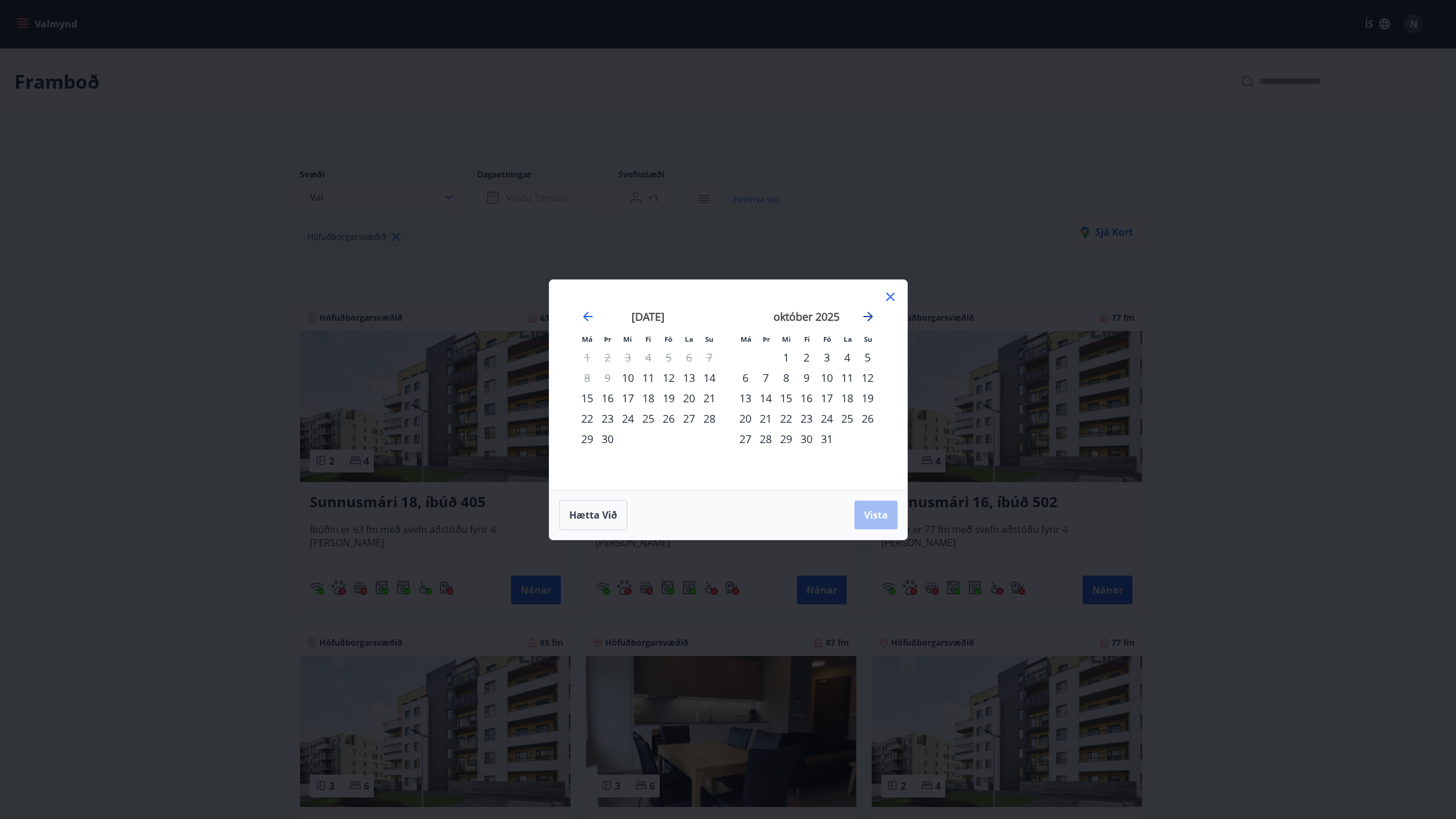
click at [873, 314] on icon "Move forward to switch to the next month." at bounding box center [868, 316] width 14 height 14
click at [825, 416] on div "21" at bounding box center [827, 418] width 20 height 20
click at [745, 437] on div "24" at bounding box center [745, 439] width 20 height 20
click at [877, 514] on span "Vista" at bounding box center [876, 515] width 24 height 13
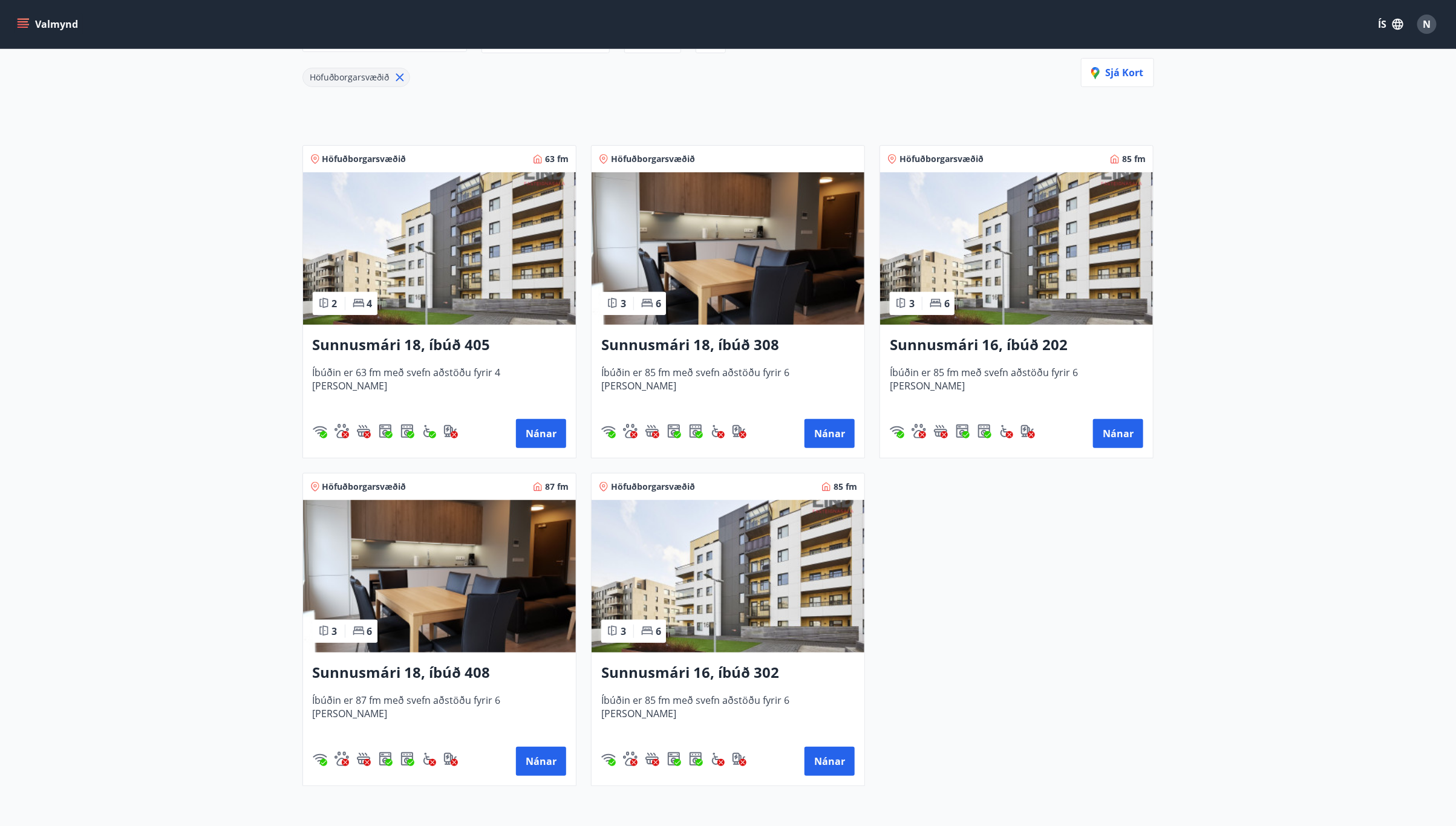
scroll to position [182, 0]
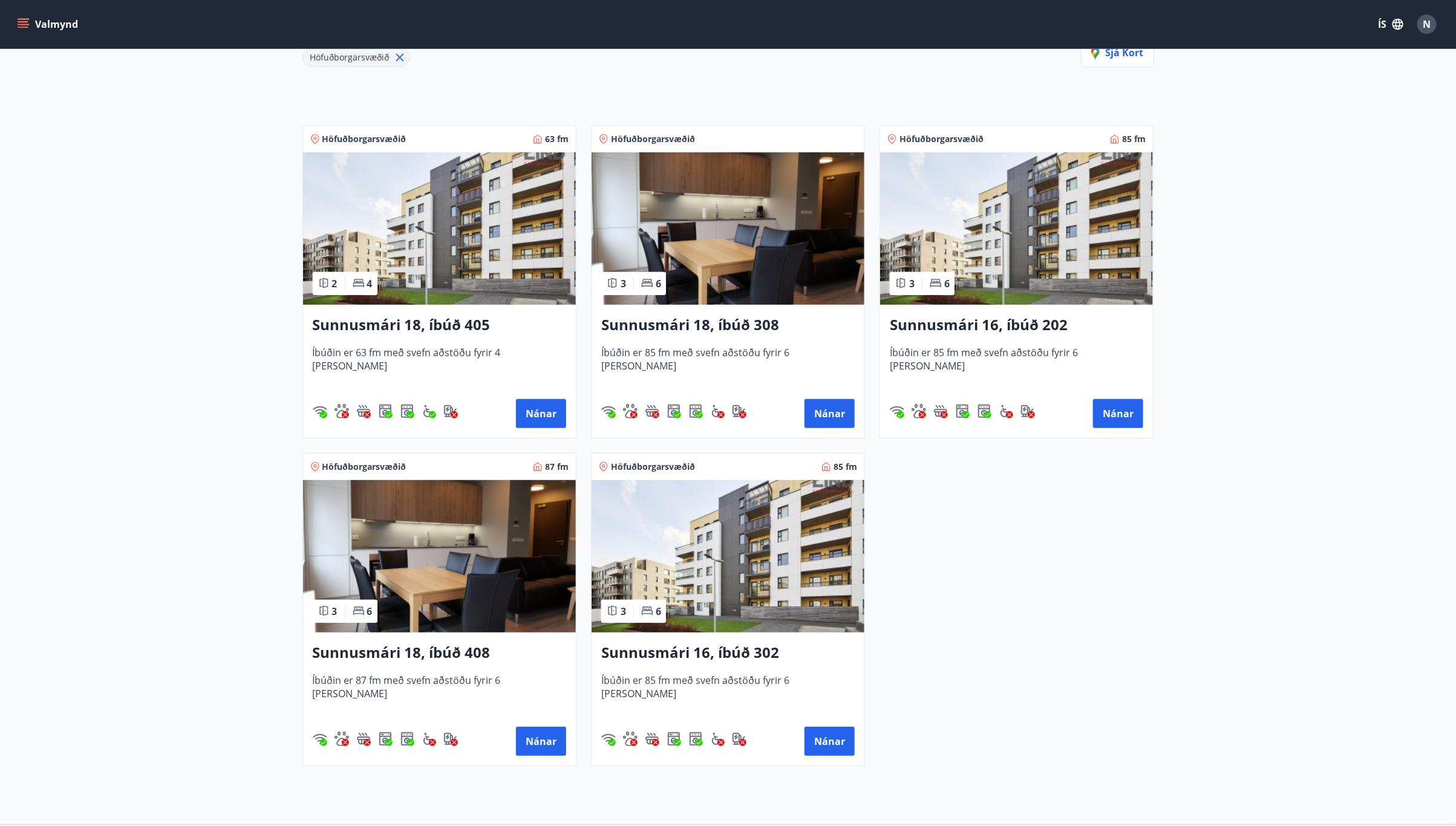
click at [444, 271] on img at bounding box center [439, 229] width 273 height 152
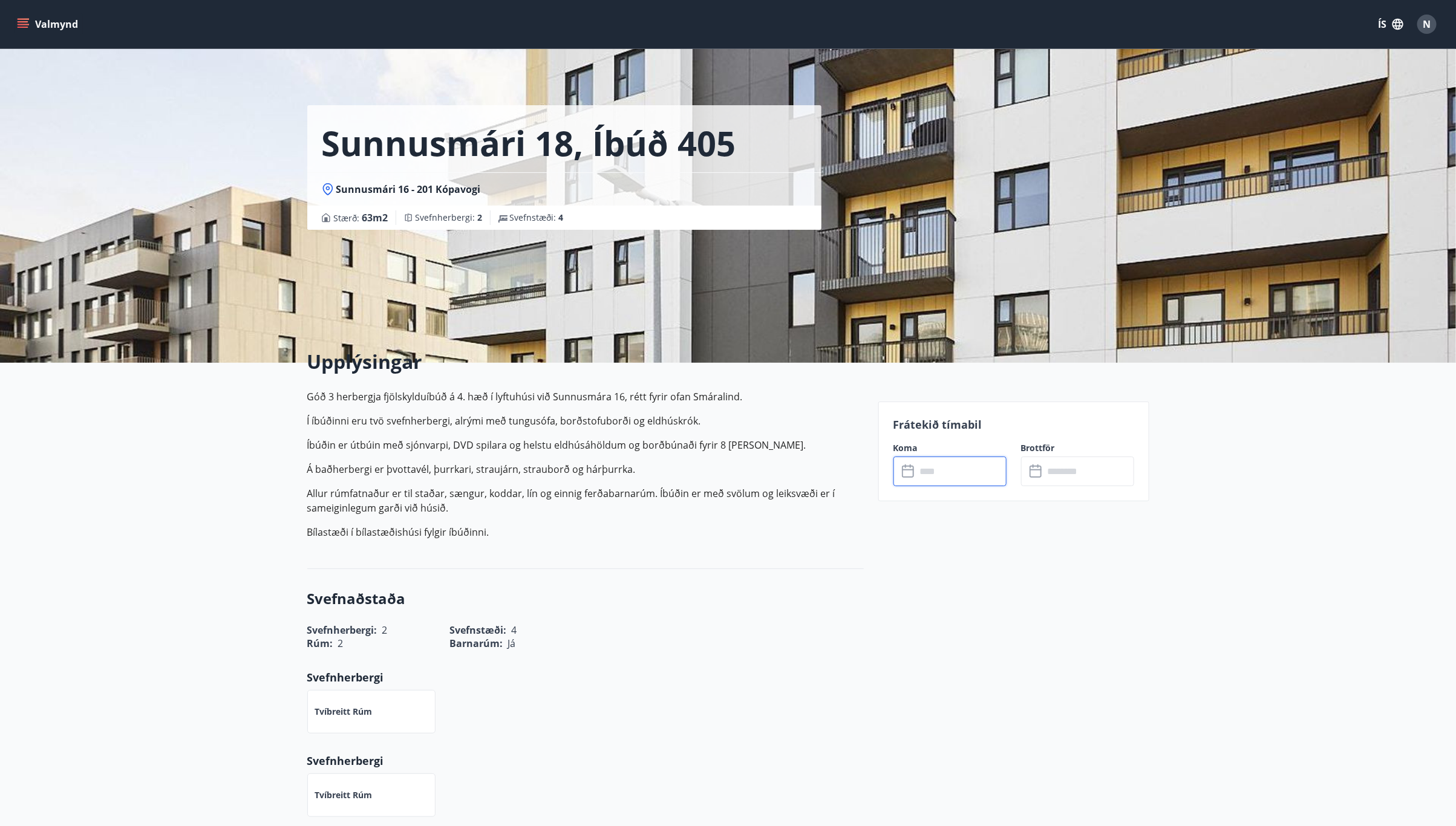
click at [938, 478] on input "text" at bounding box center [961, 472] width 90 height 30
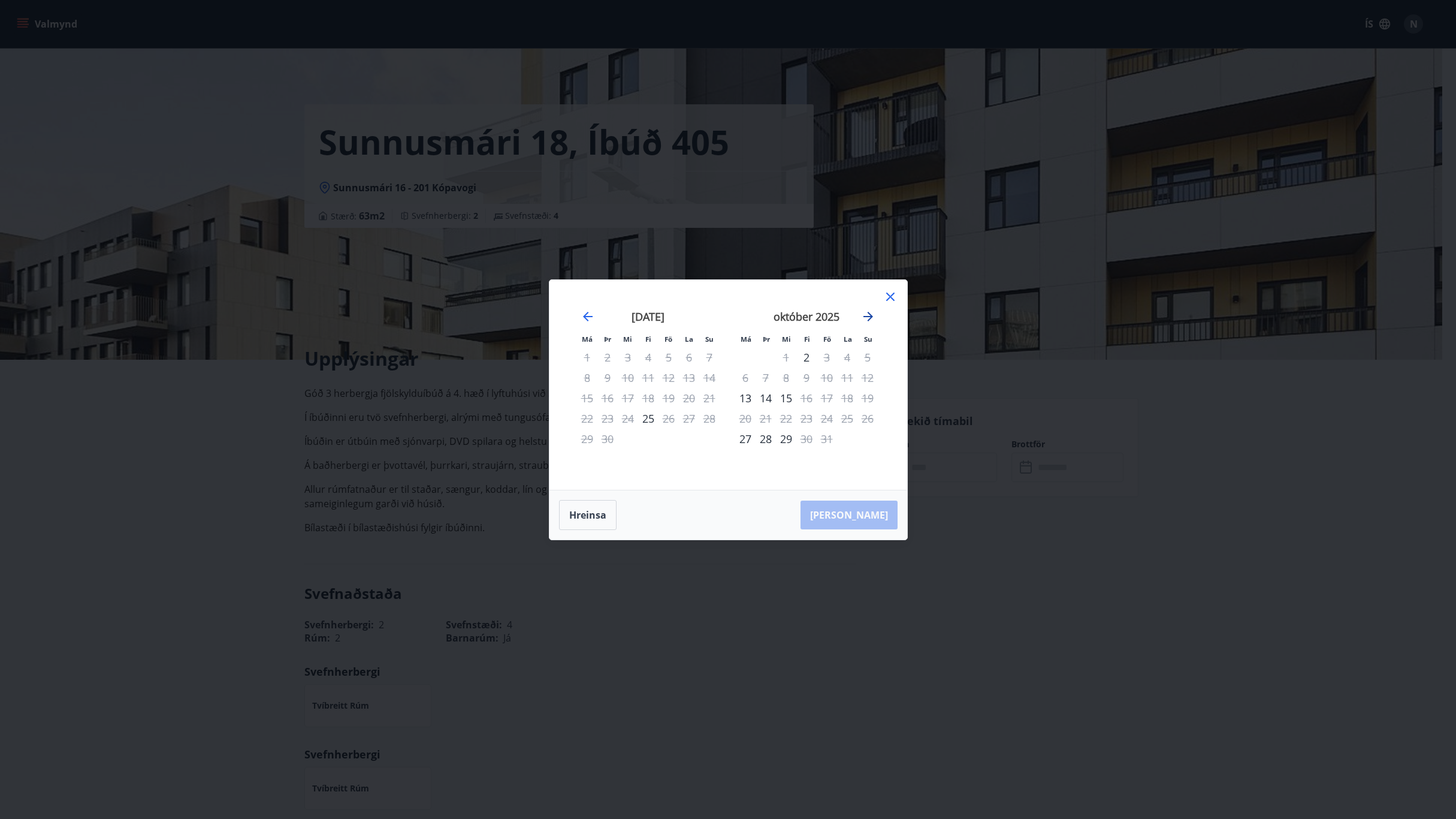
click at [871, 317] on icon "Move forward to switch to the next month." at bounding box center [868, 316] width 14 height 14
click at [825, 419] on div "[PERSON_NAME] útritun í boði" at bounding box center [848, 405] width 142 height 31
click at [828, 414] on div "21" at bounding box center [827, 418] width 20 height 20
click at [748, 440] on div "24" at bounding box center [745, 439] width 20 height 20
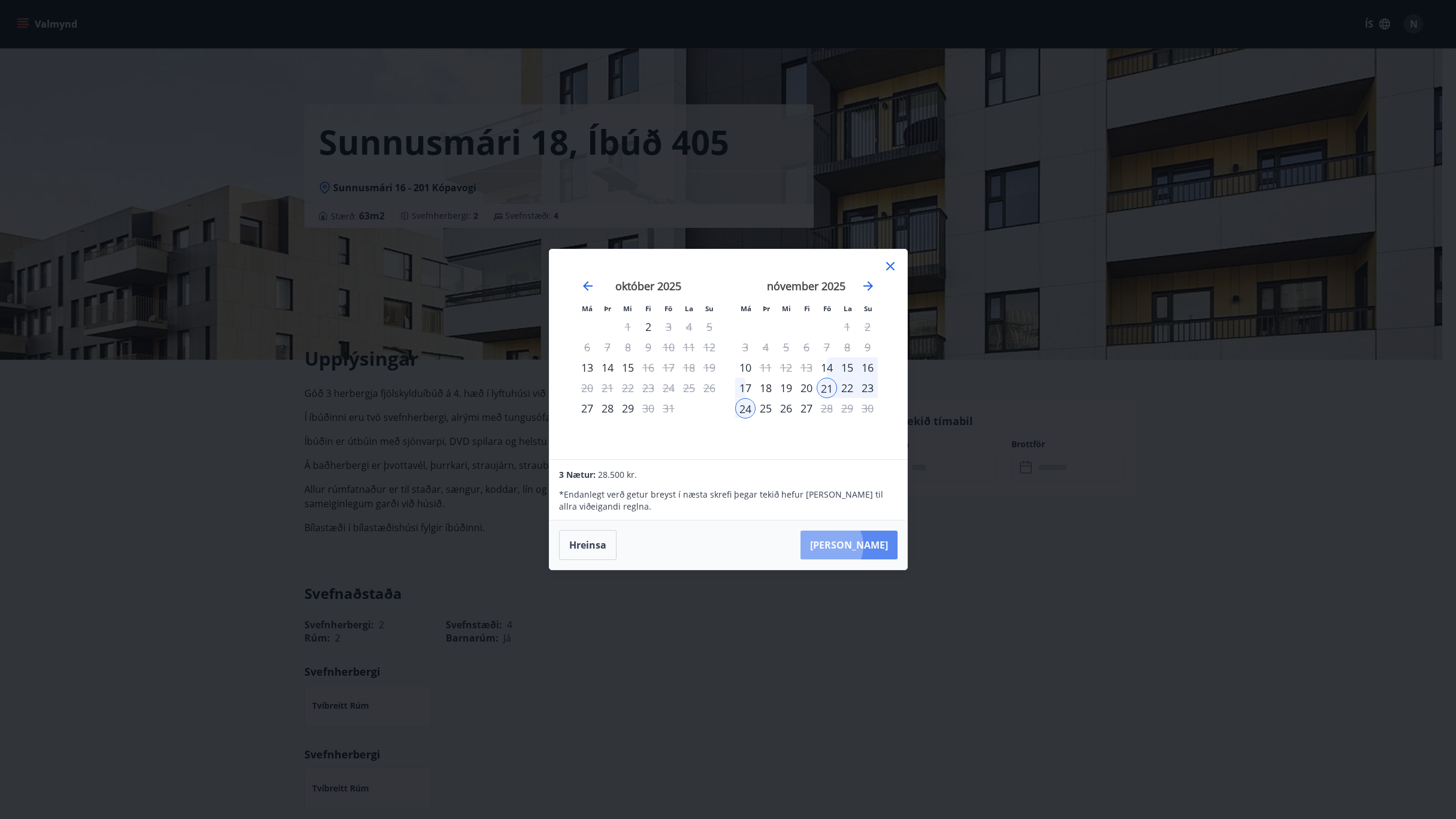
click at [865, 546] on button "[PERSON_NAME]" at bounding box center [849, 544] width 97 height 29
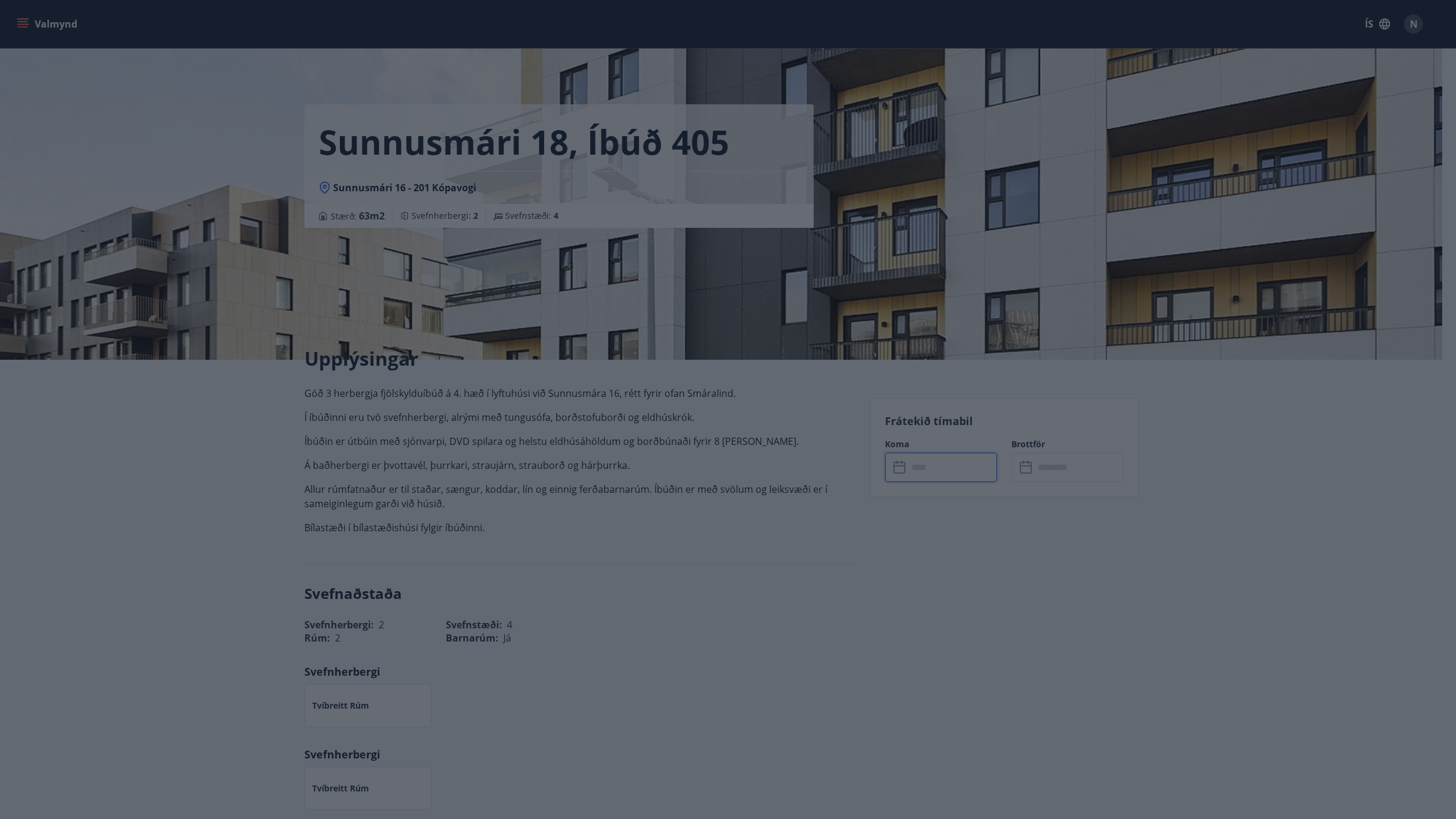
type input "******"
